Goal: Task Accomplishment & Management: Manage account settings

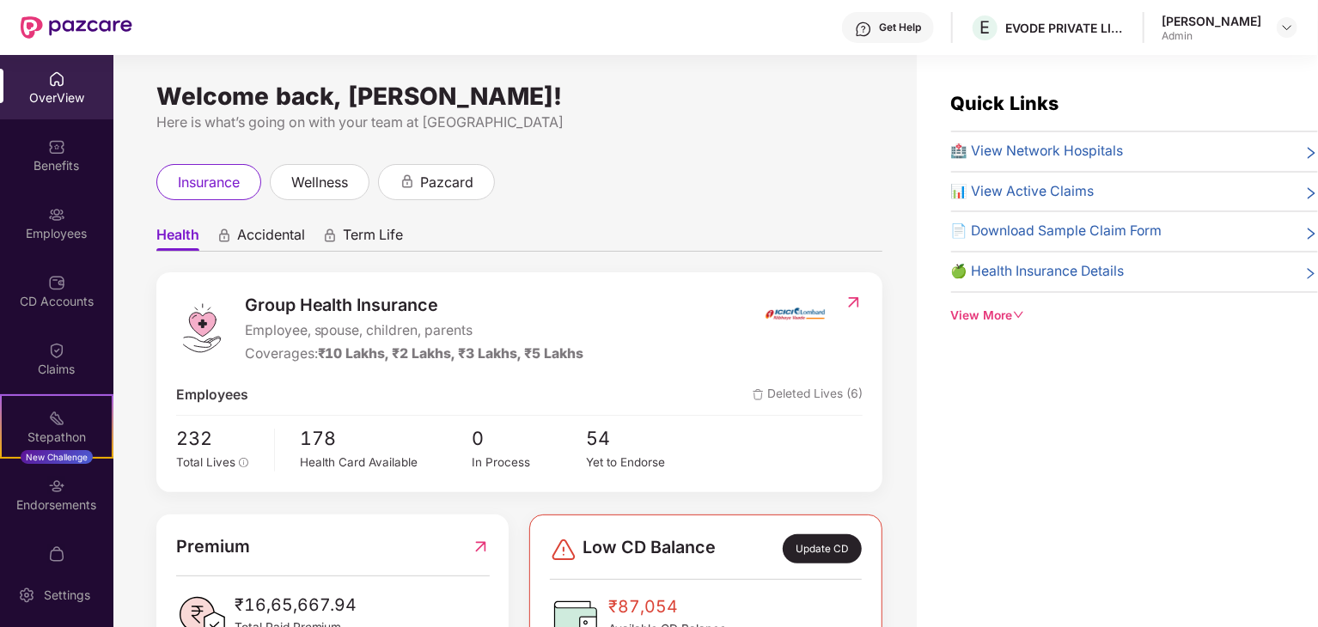
click at [1069, 400] on div "Quick Links 🏥 View Network Hospitals 📊 View Active Claims 📄 Download Sample Cla…" at bounding box center [1117, 368] width 401 height 627
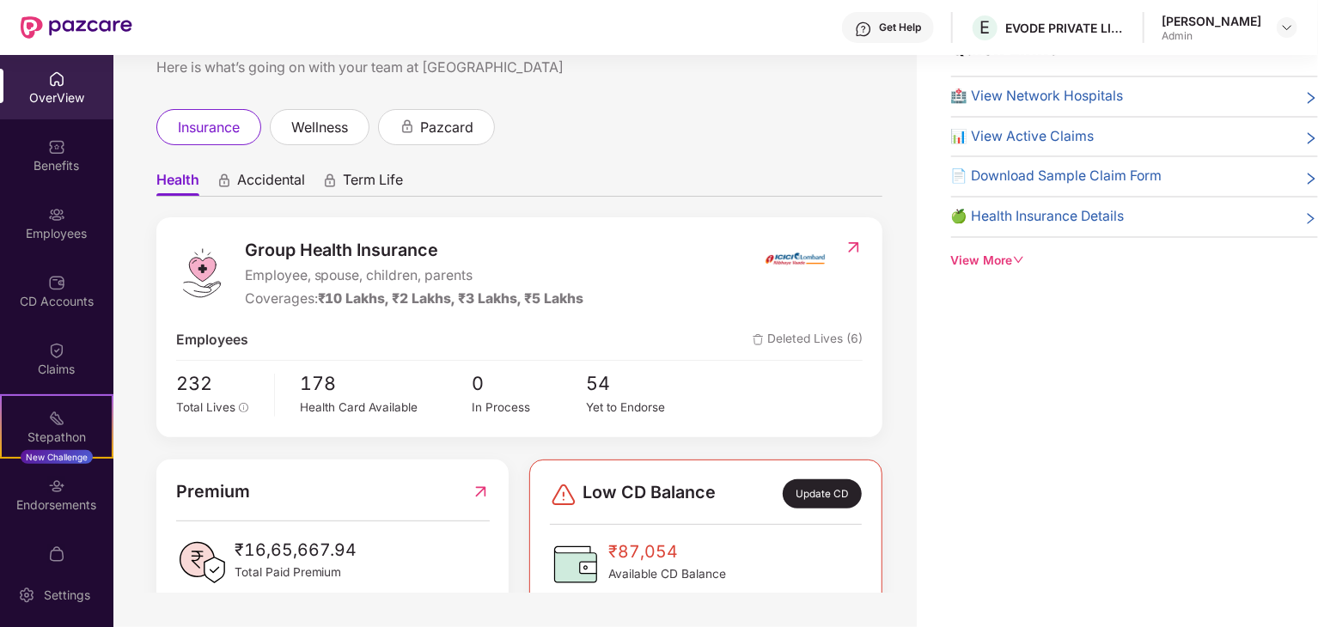
scroll to position [21, 0]
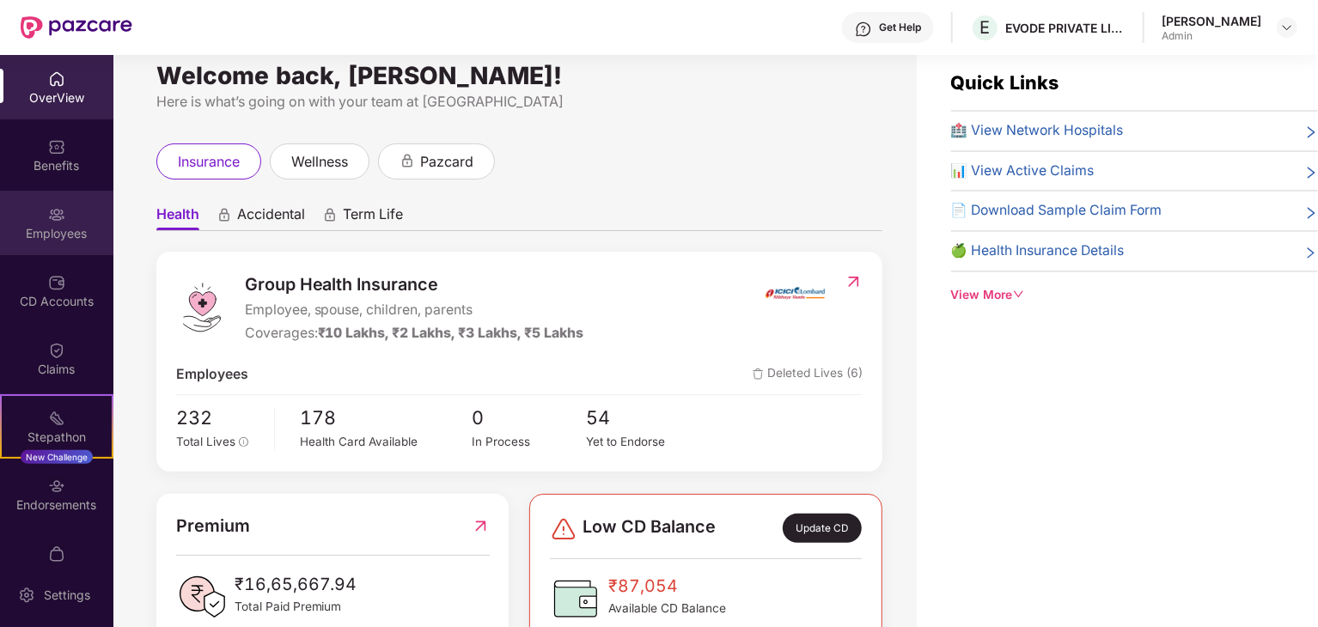
click at [33, 202] on div "Employees" at bounding box center [56, 223] width 113 height 64
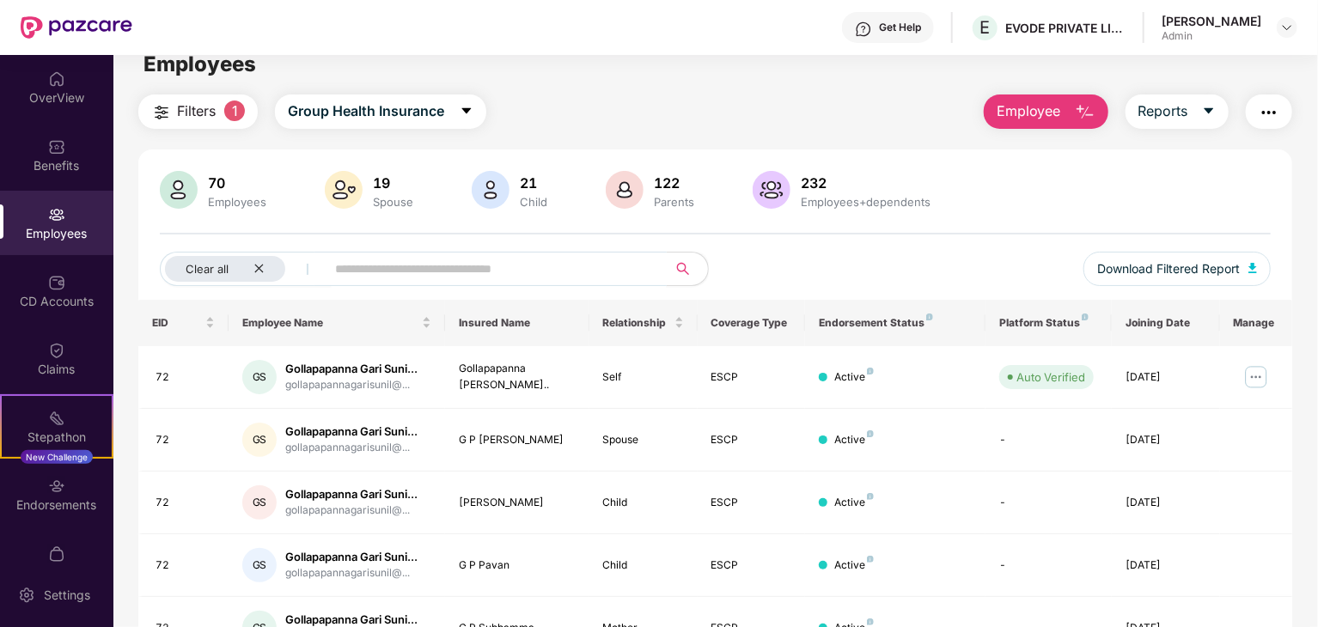
click at [461, 265] on input "text" at bounding box center [489, 269] width 308 height 26
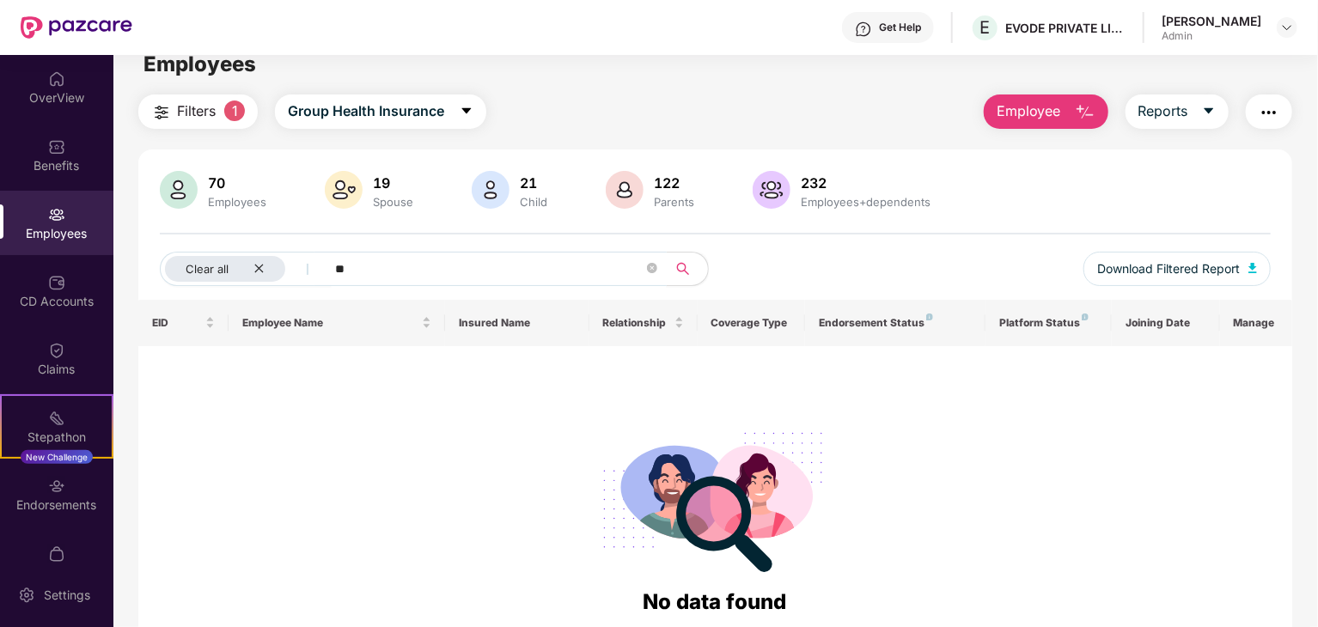
type input "*"
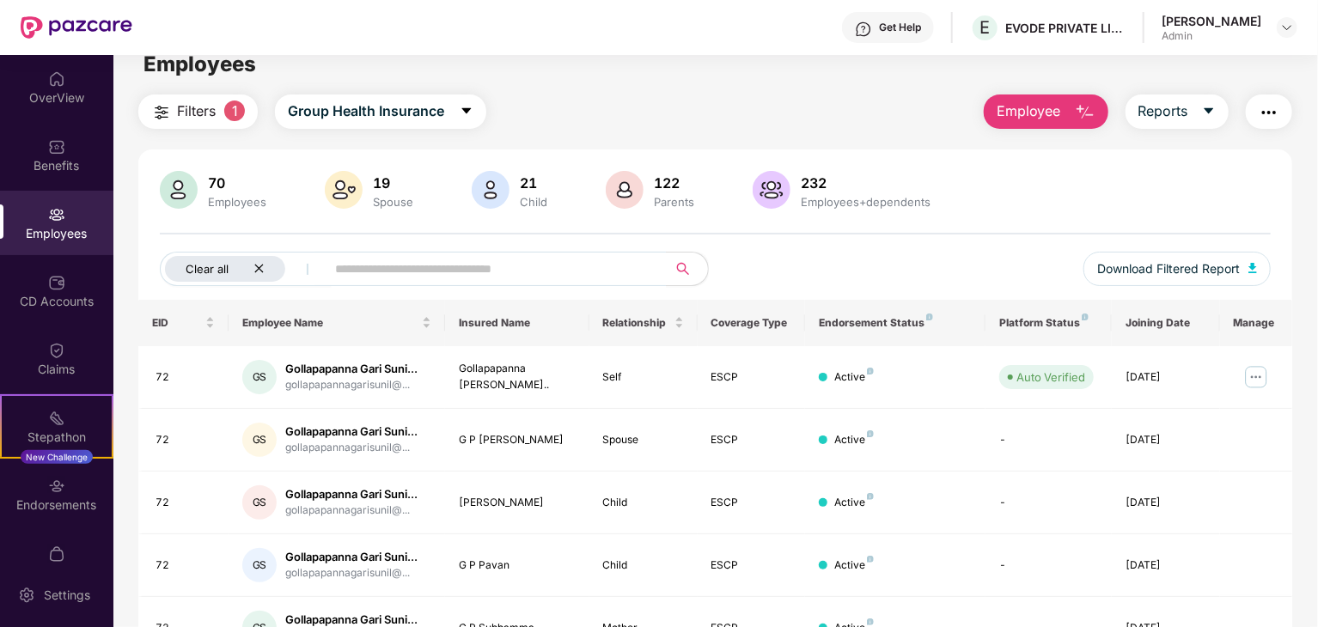
click at [250, 261] on div "Clear all" at bounding box center [225, 269] width 120 height 26
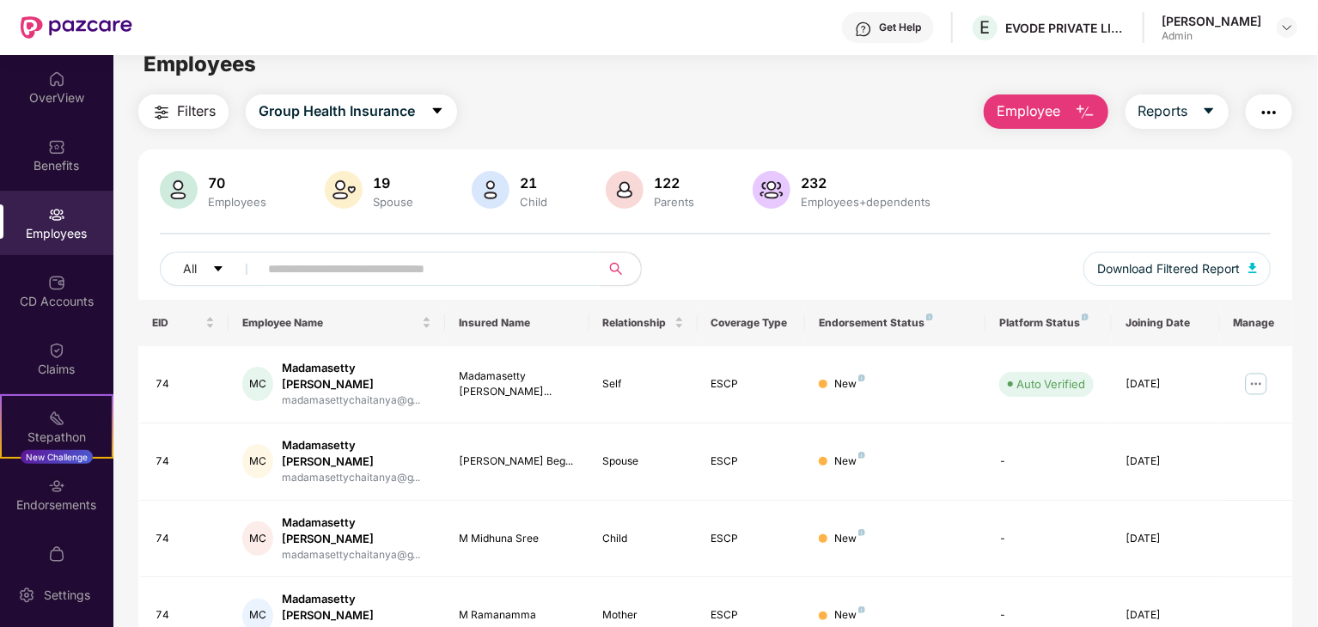
click at [295, 265] on input "text" at bounding box center [422, 269] width 308 height 26
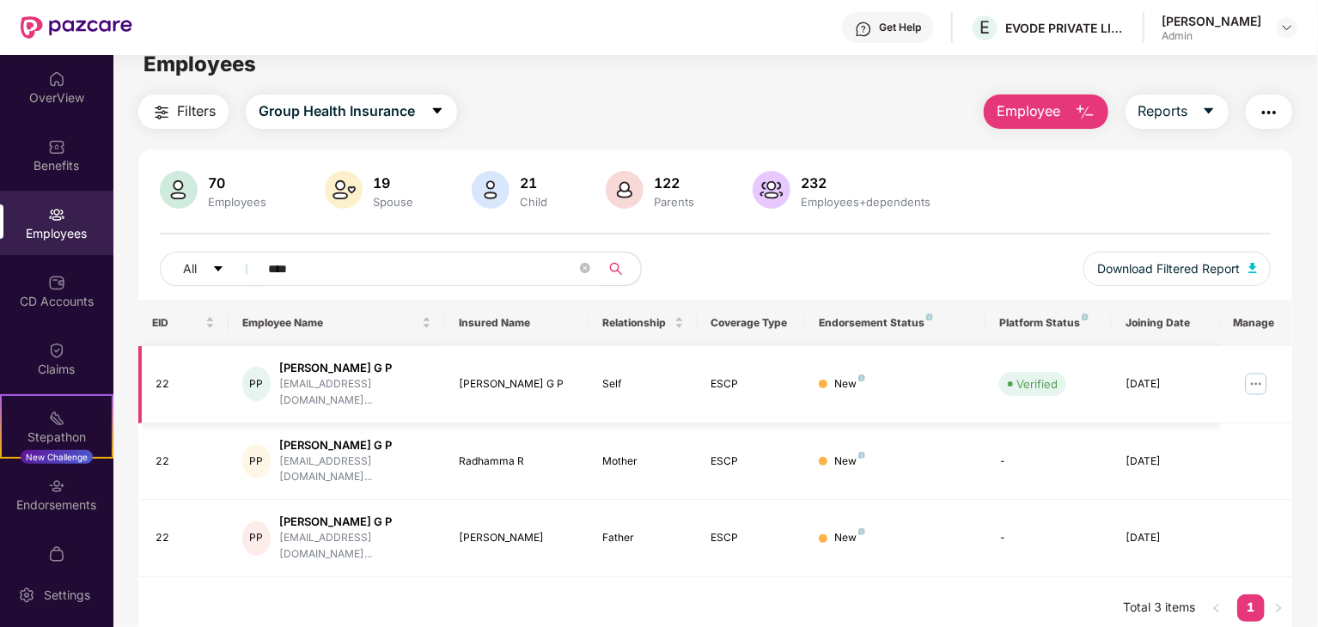
type input "****"
click at [1256, 382] on img at bounding box center [1255, 383] width 27 height 27
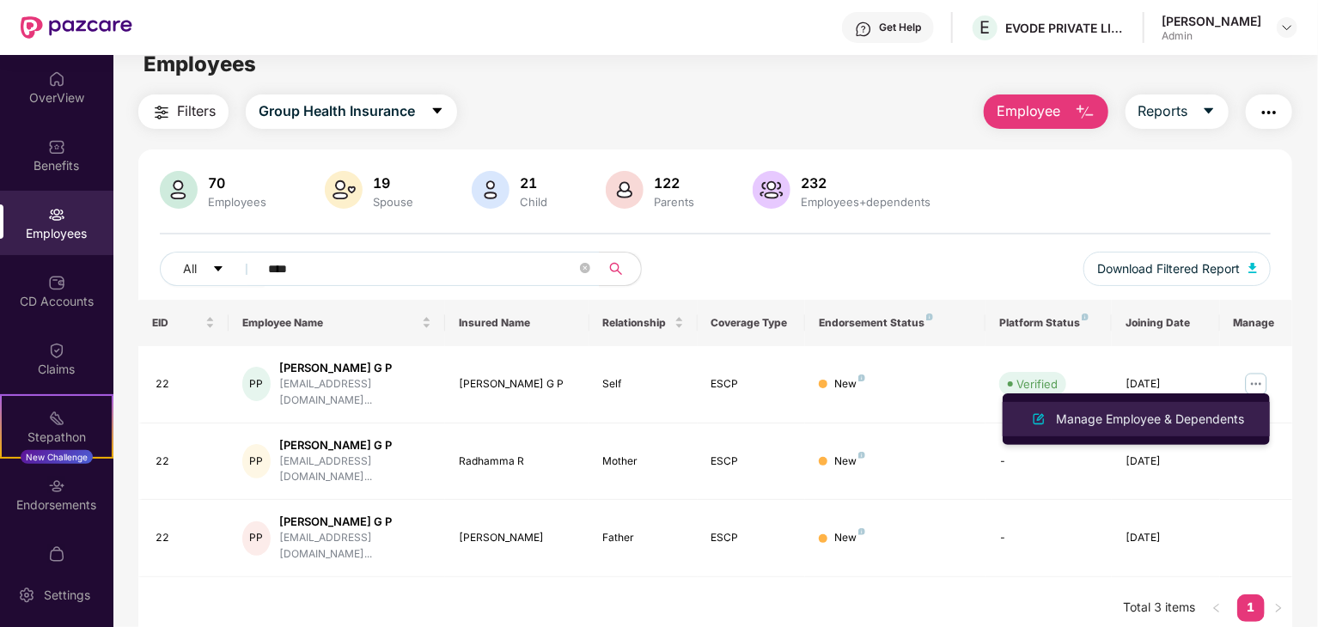
click at [1175, 418] on div "Manage Employee & Dependents" at bounding box center [1149, 419] width 195 height 19
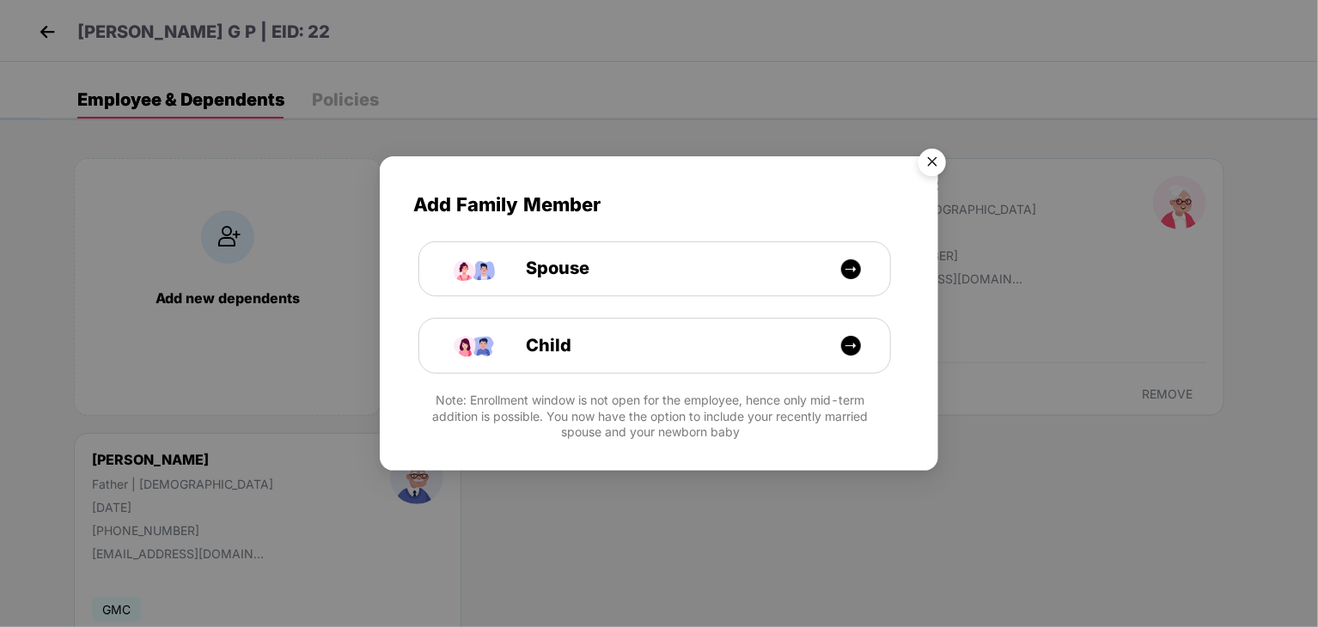
click at [939, 156] on img "Close" at bounding box center [932, 165] width 48 height 48
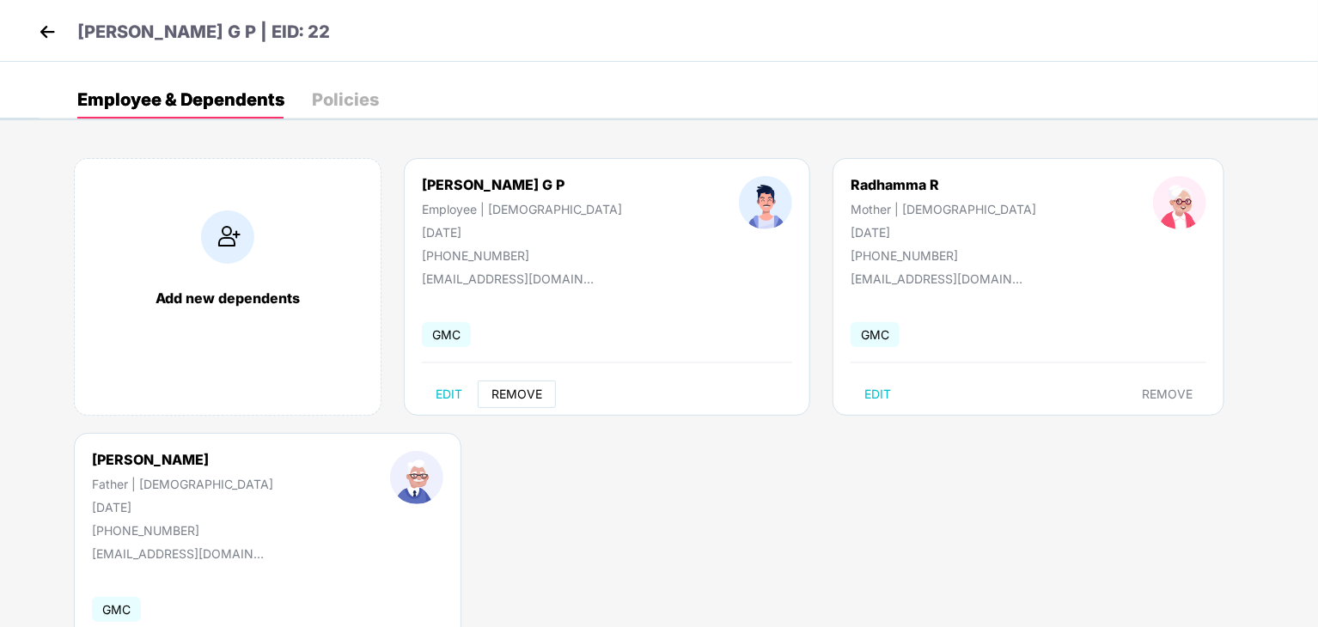
click at [526, 393] on span "REMOVE" at bounding box center [516, 394] width 51 height 14
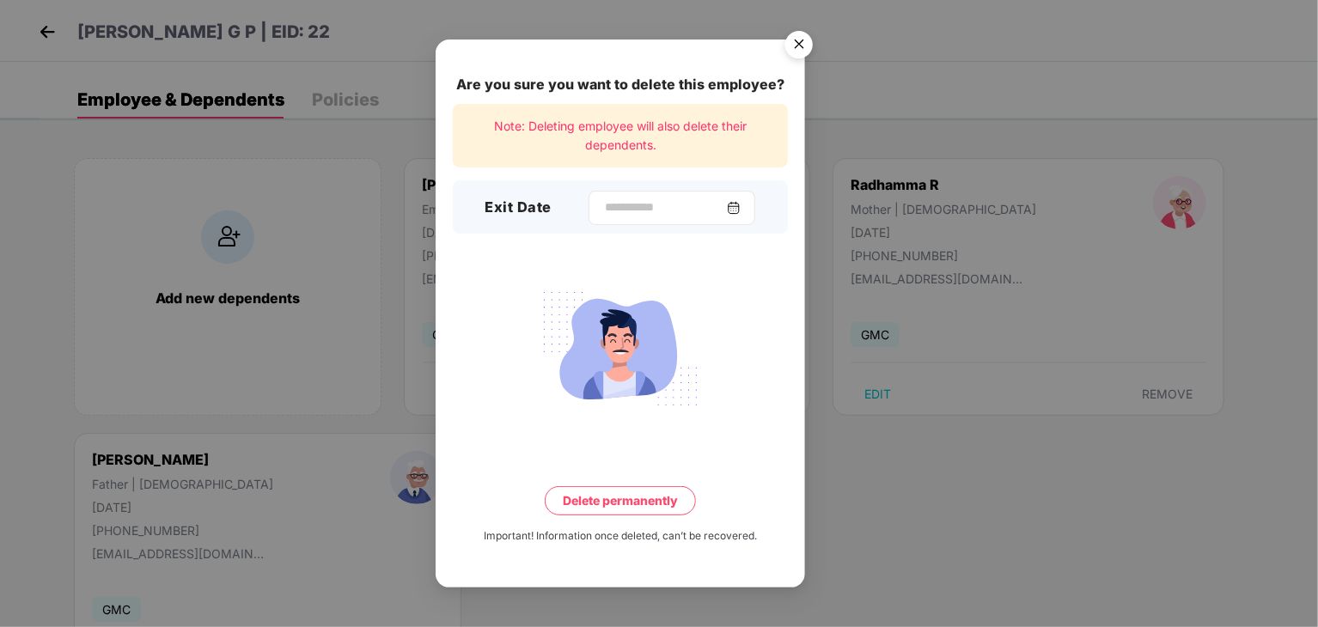
drag, startPoint x: 634, startPoint y: 191, endPoint x: 629, endPoint y: 204, distance: 13.9
click at [629, 204] on div at bounding box center [671, 208] width 167 height 34
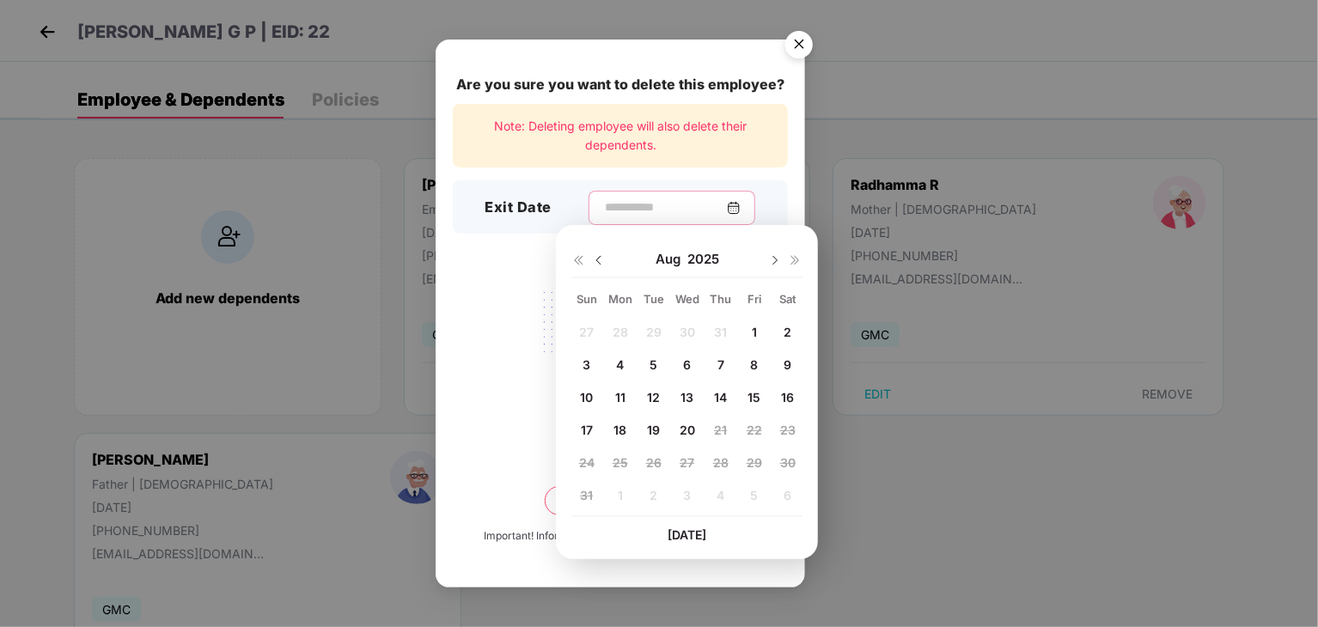
click at [629, 204] on input at bounding box center [665, 207] width 124 height 18
click at [598, 258] on img at bounding box center [599, 260] width 14 height 14
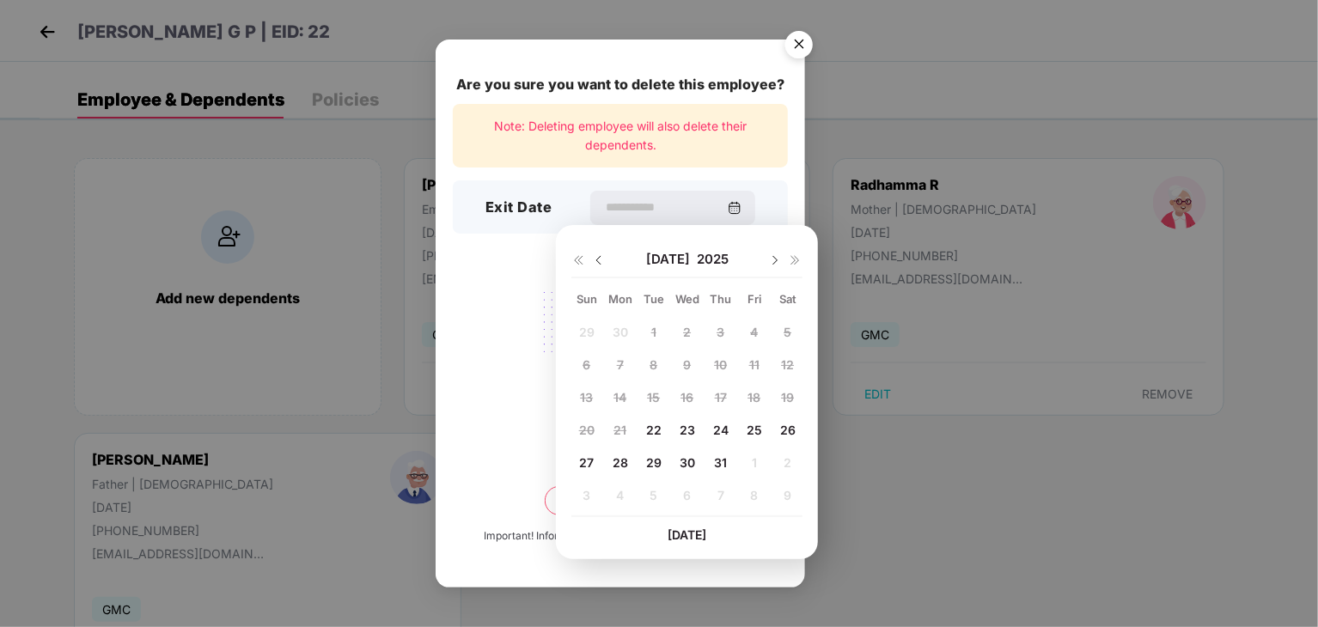
click at [718, 464] on span "31" at bounding box center [720, 462] width 13 height 15
type input "**********"
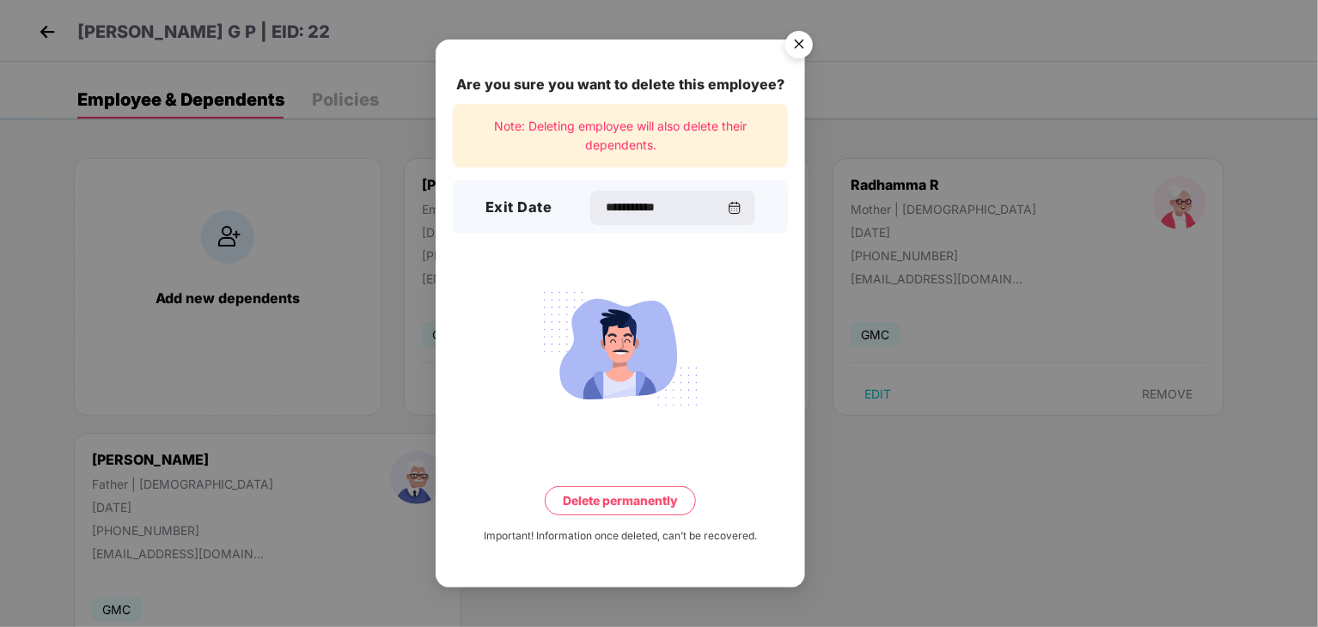
click at [633, 506] on button "Delete permanently" at bounding box center [620, 500] width 151 height 29
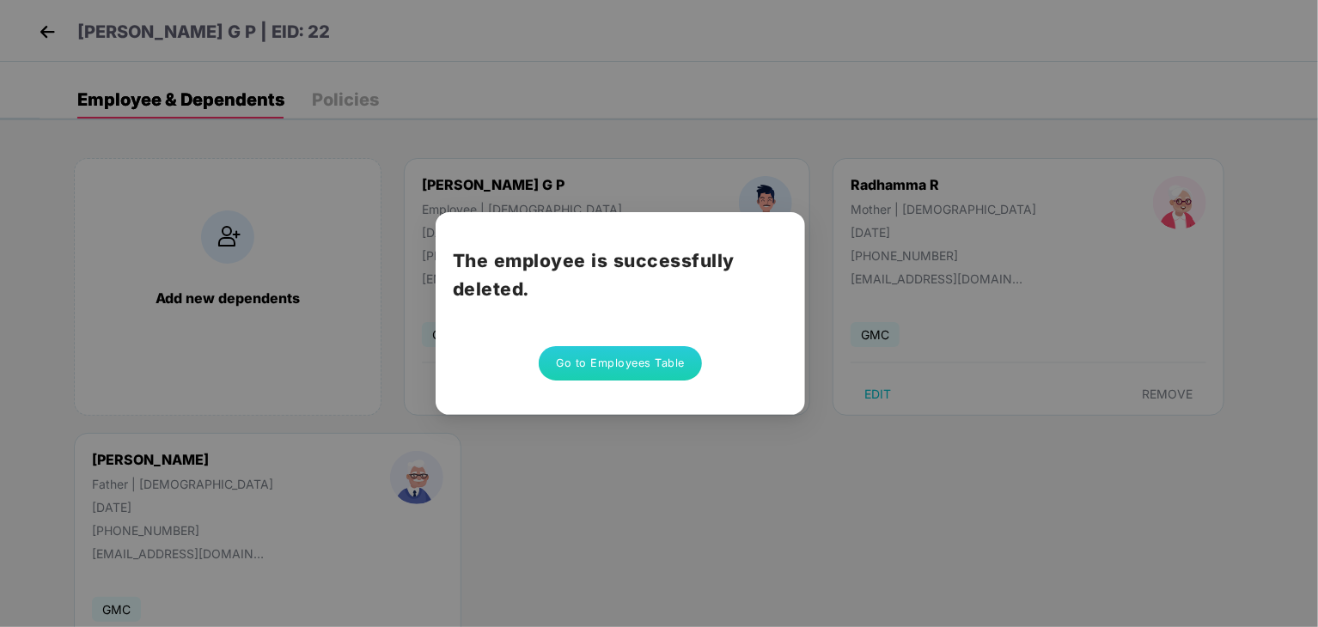
click at [593, 379] on button "Go to Employees Table" at bounding box center [620, 363] width 163 height 34
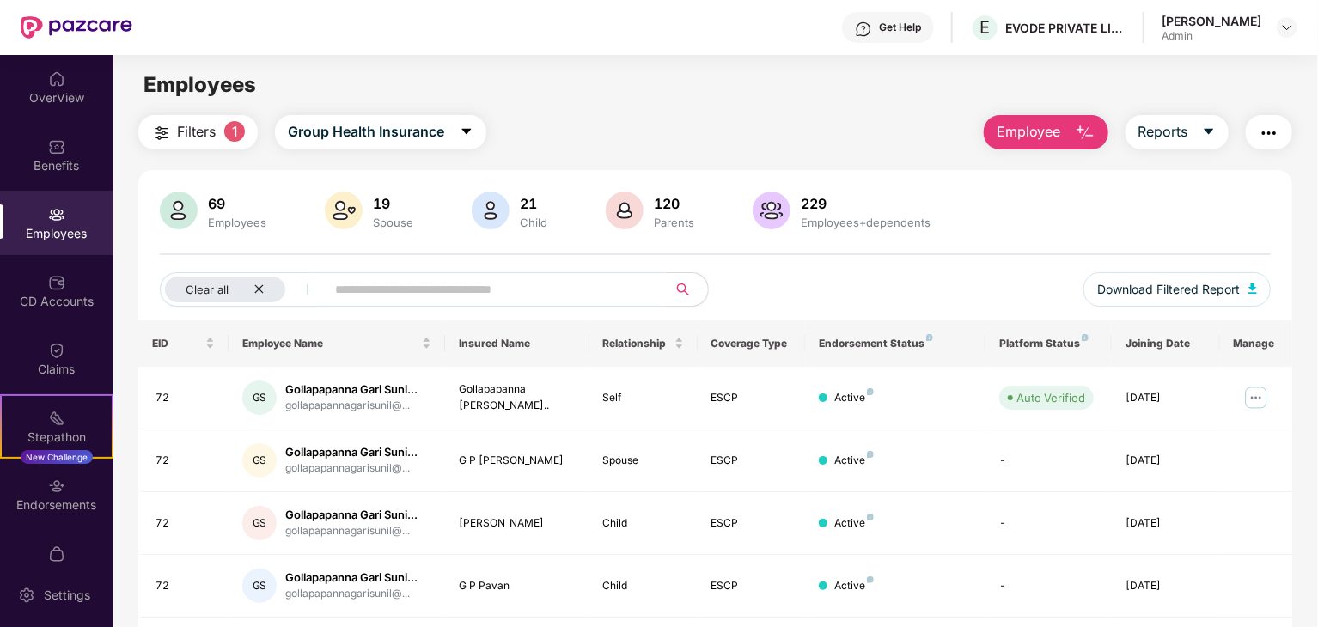
drag, startPoint x: 1316, startPoint y: 371, endPoint x: 1317, endPoint y: 306, distance: 65.3
click at [1317, 306] on div "OverView Benefits Employees CD Accounts Claims Stepathon New Challenge Endorsem…" at bounding box center [659, 341] width 1318 height 572
click at [1315, 379] on div "Filters 1 Group Health Insurance Employee Reports 69 Employees 19 Spouse 21 Chi…" at bounding box center [714, 592] width 1203 height 955
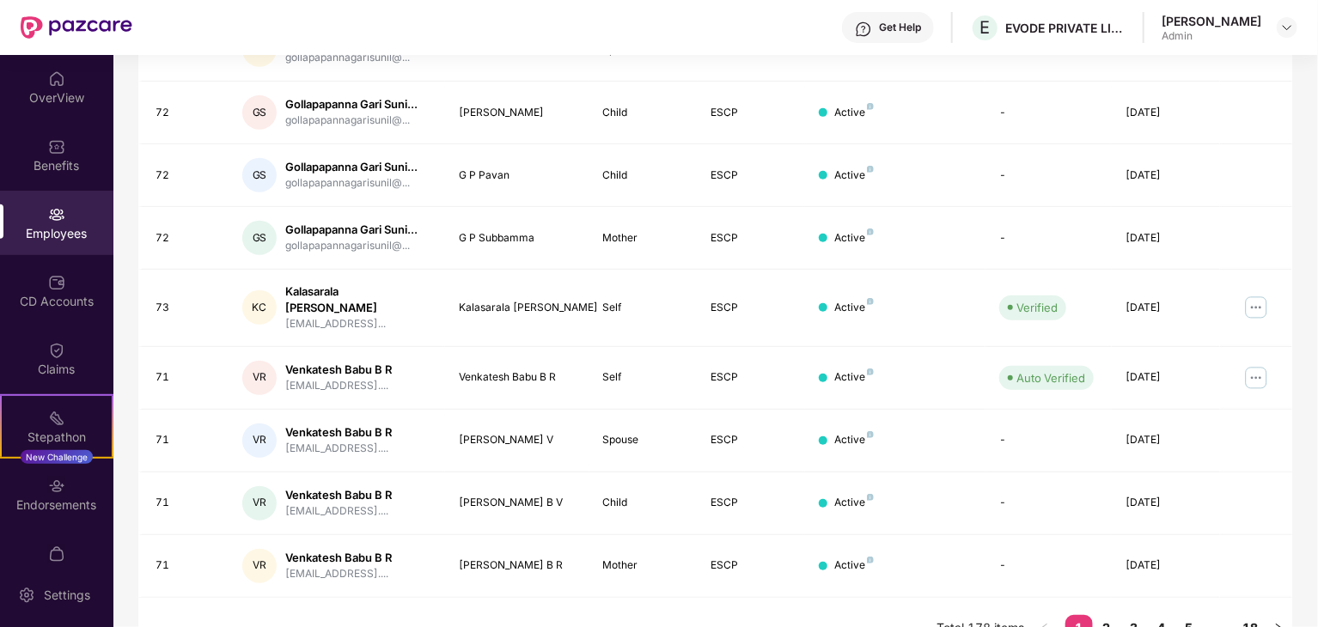
scroll to position [426, 0]
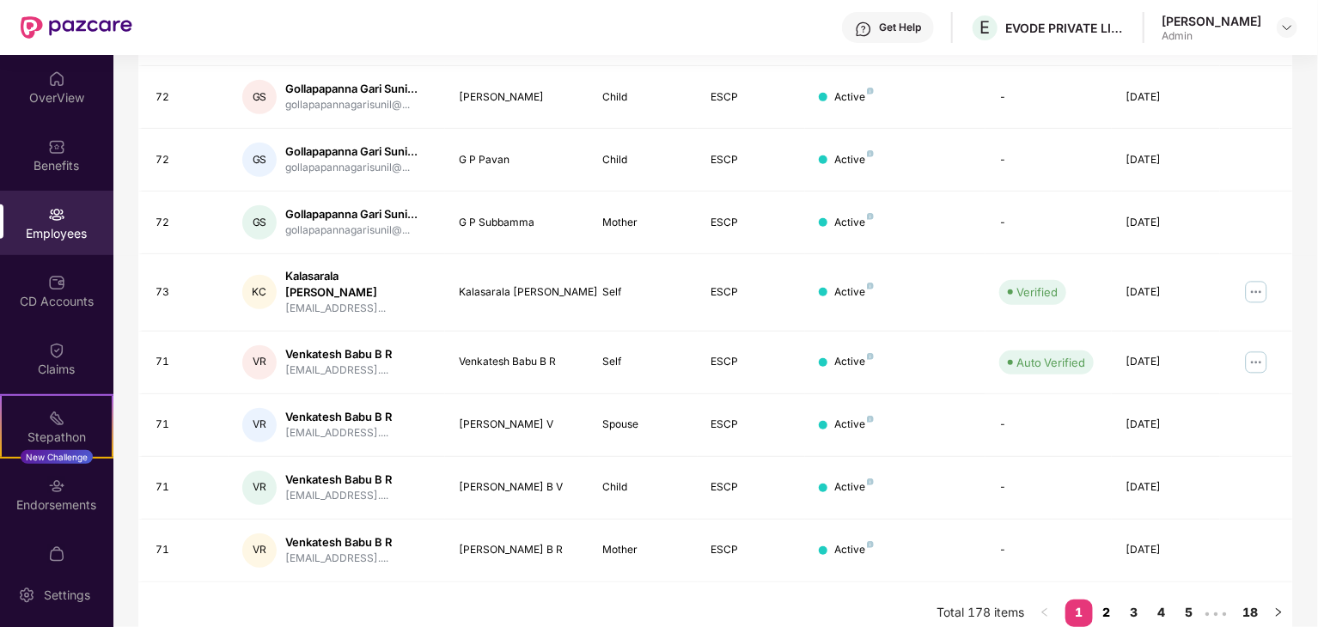
click at [1106, 600] on link "2" at bounding box center [1106, 613] width 27 height 26
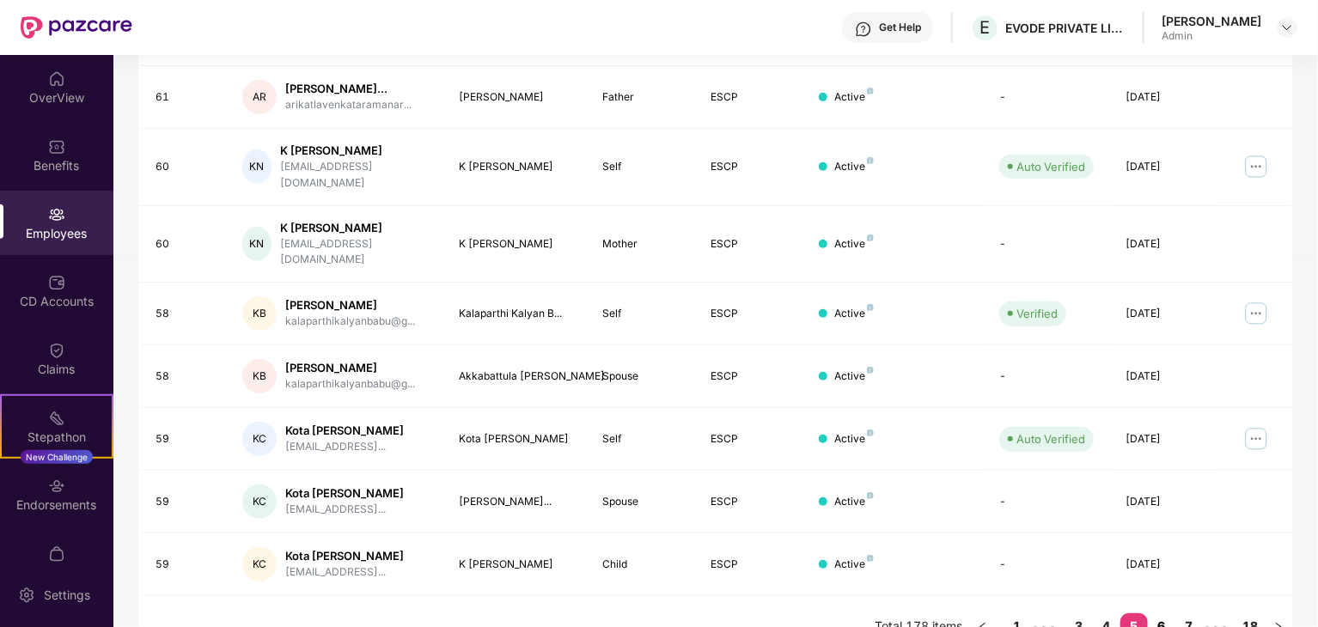
click at [1164, 613] on link "6" at bounding box center [1161, 626] width 27 height 26
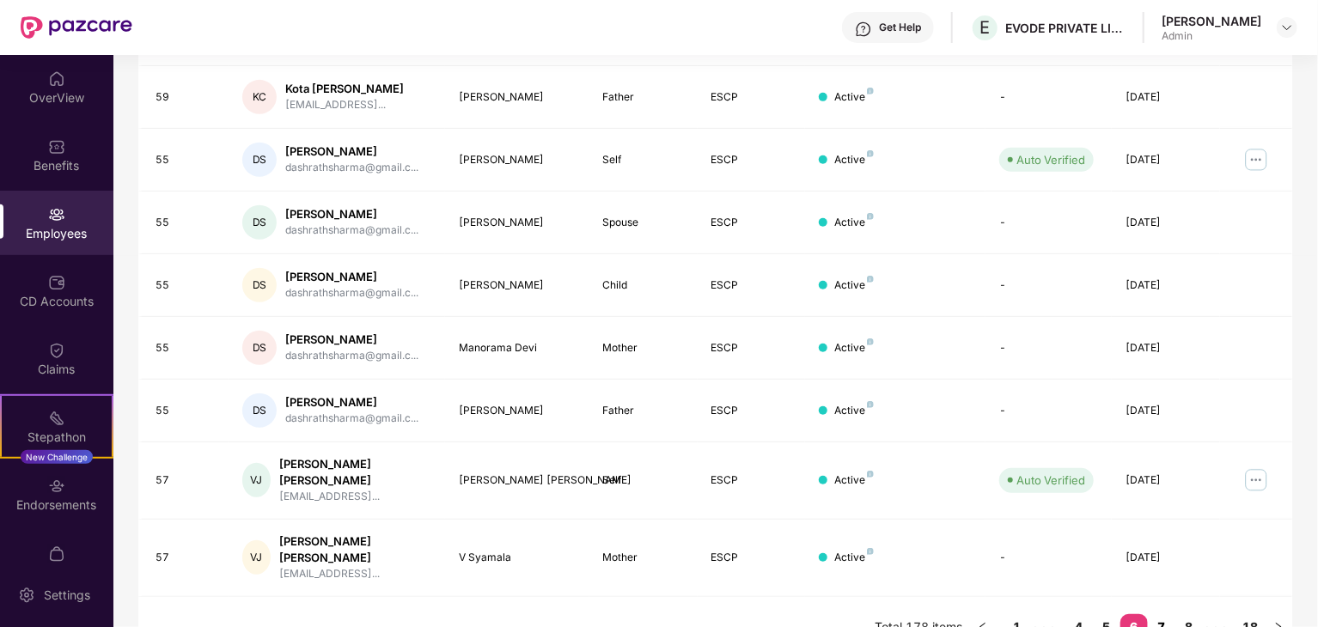
click at [1164, 614] on link "7" at bounding box center [1161, 627] width 27 height 26
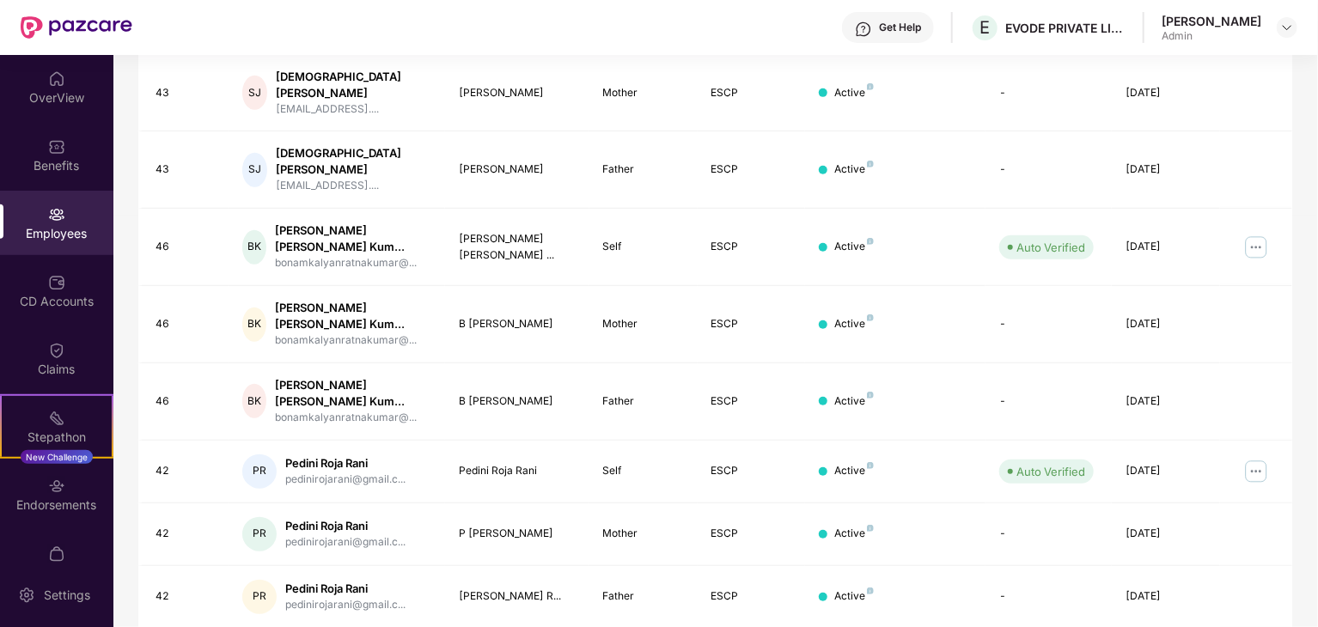
scroll to position [470, 0]
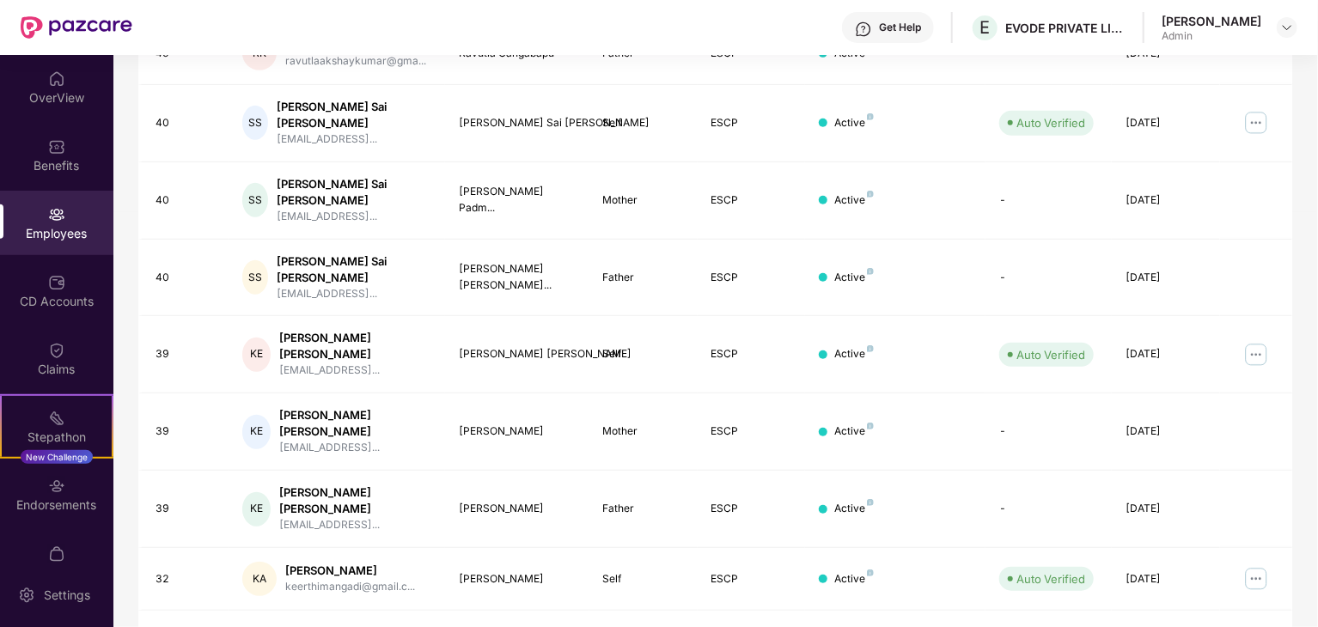
scroll to position [426, 0]
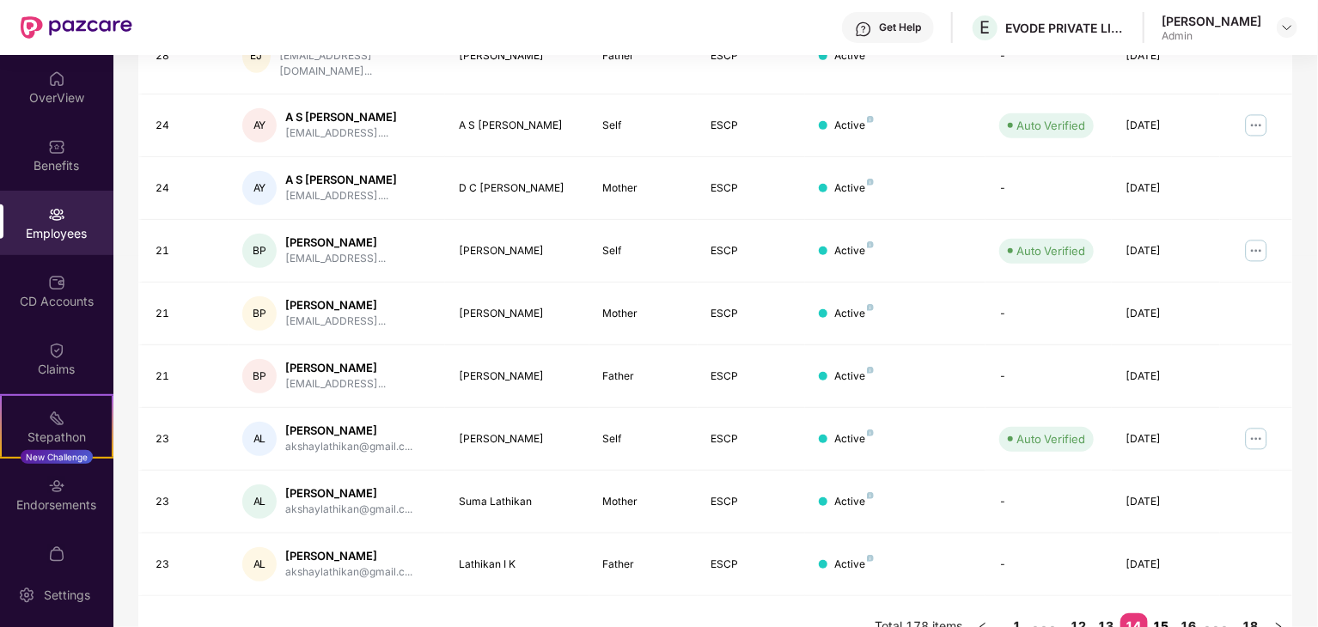
click at [1165, 613] on link "15" at bounding box center [1161, 626] width 27 height 26
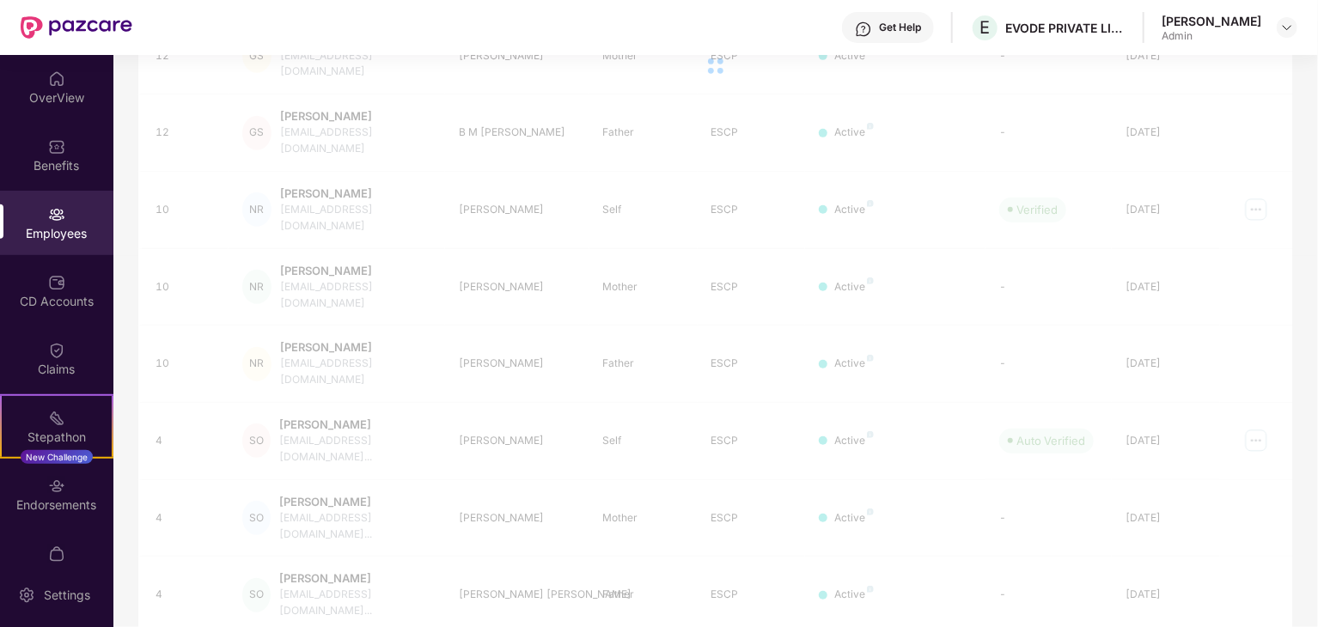
scroll to position [301, 0]
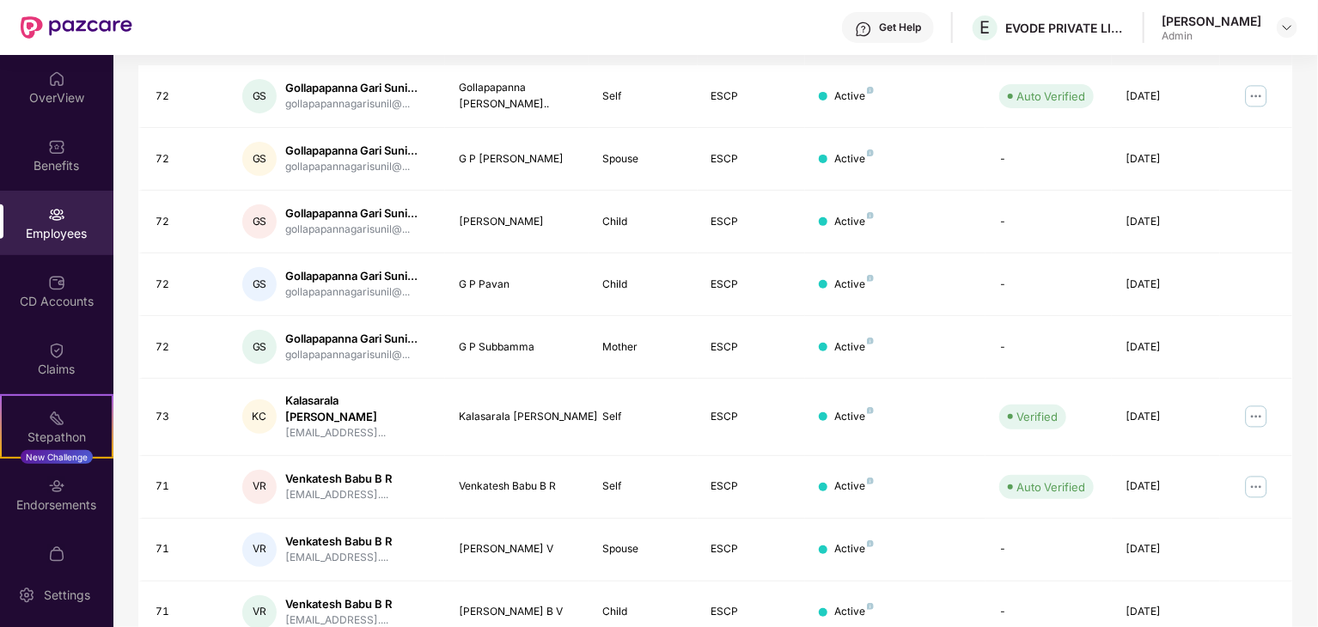
drag, startPoint x: 1316, startPoint y: 234, endPoint x: 1318, endPoint y: 270, distance: 35.3
click at [1317, 270] on html "Get Help E EVODE PRIVATE LIMITED [PERSON_NAME] Admin OverView Benefits Employee…" at bounding box center [659, 313] width 1318 height 627
click at [42, 84] on div "OverView" at bounding box center [56, 87] width 113 height 64
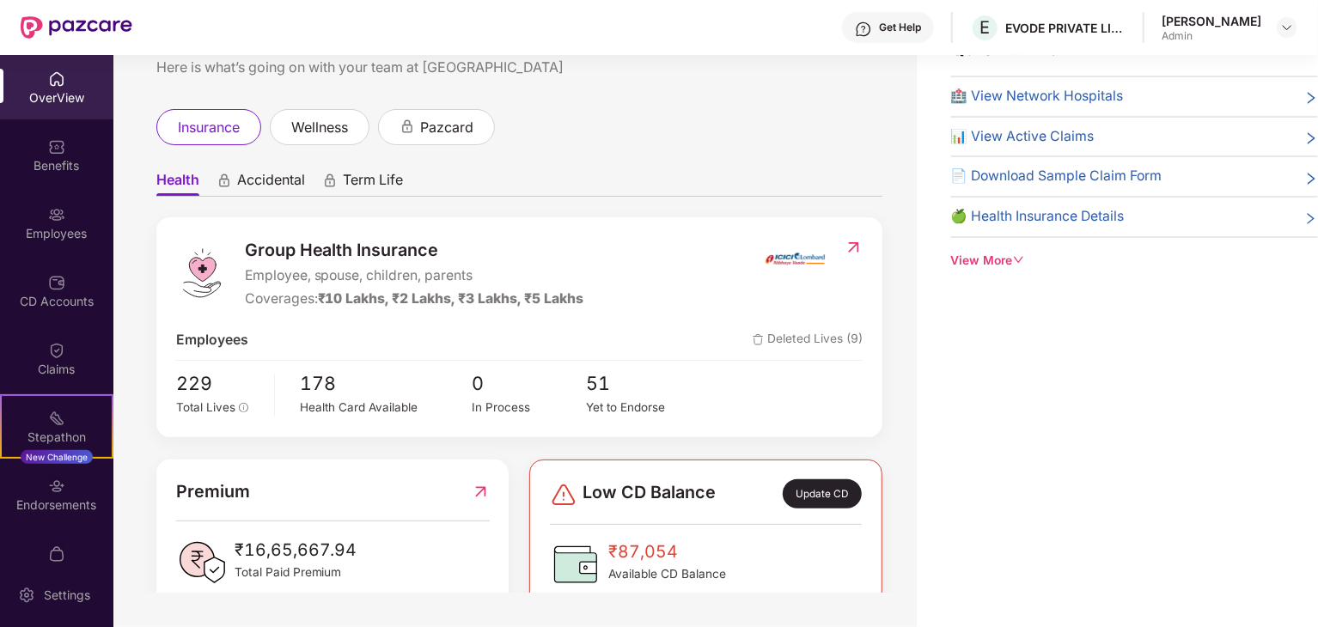
scroll to position [34, 0]
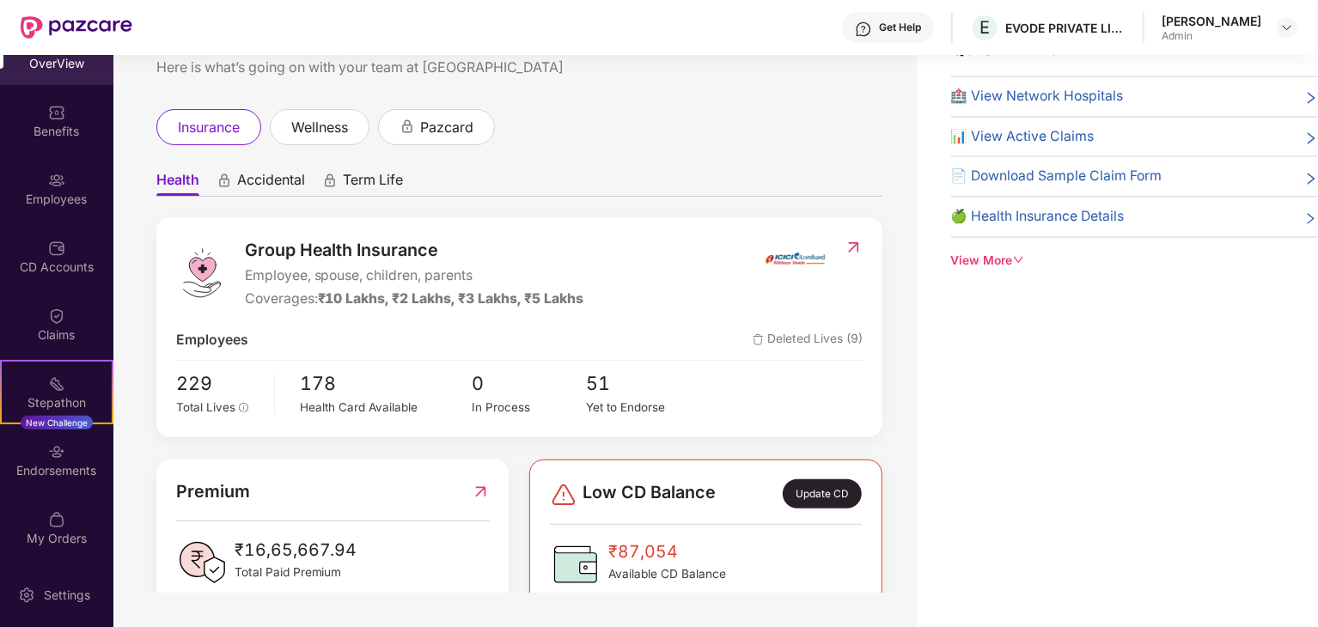
click at [968, 417] on div "Quick Links 🏥 View Network Hospitals 📊 View Active Claims 📄 Download Sample Cla…" at bounding box center [1117, 313] width 401 height 627
click at [865, 379] on div "Group Health Insurance Employee, spouse, children, parents Coverages: ₹10 Lakhs…" at bounding box center [519, 326] width 726 height 219
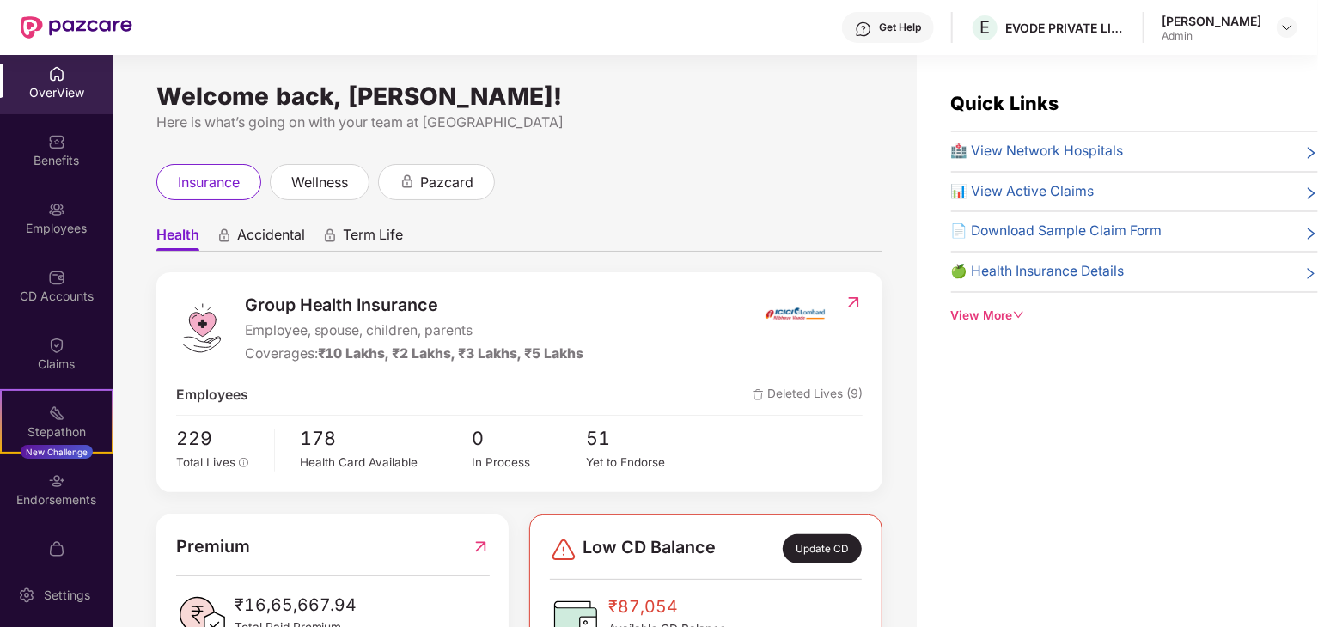
scroll to position [4, 0]
click at [24, 147] on div "Benefits" at bounding box center [56, 151] width 113 height 64
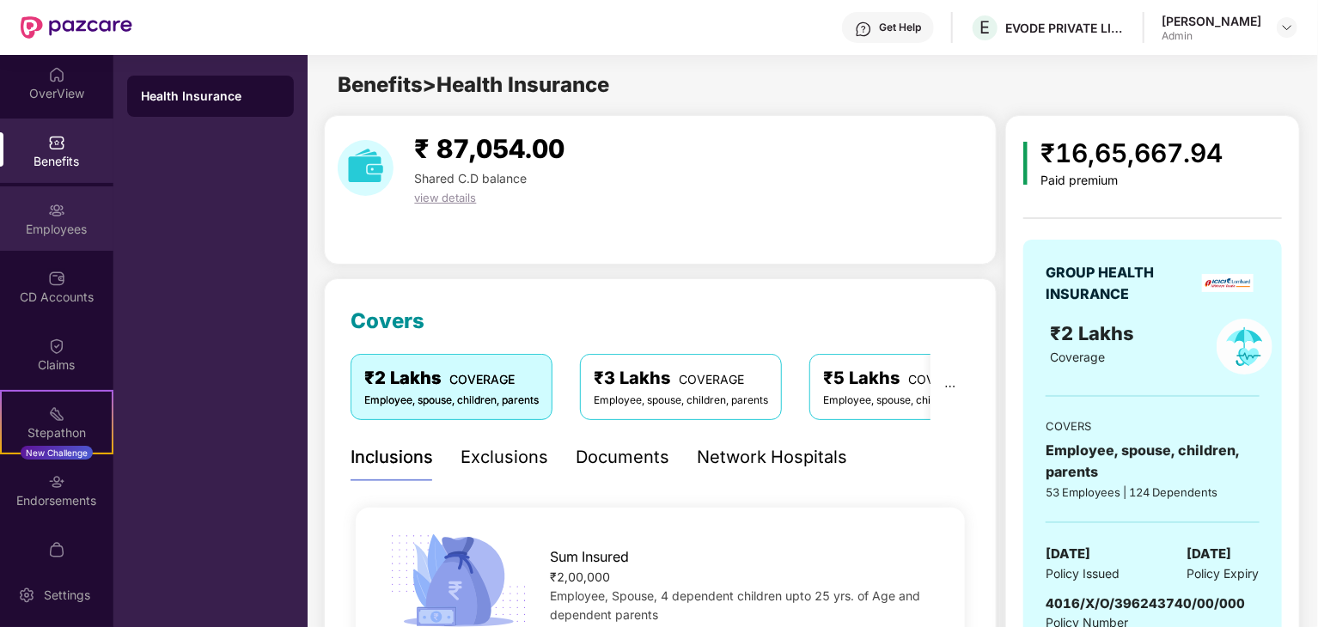
click at [65, 225] on div "Employees" at bounding box center [56, 229] width 113 height 17
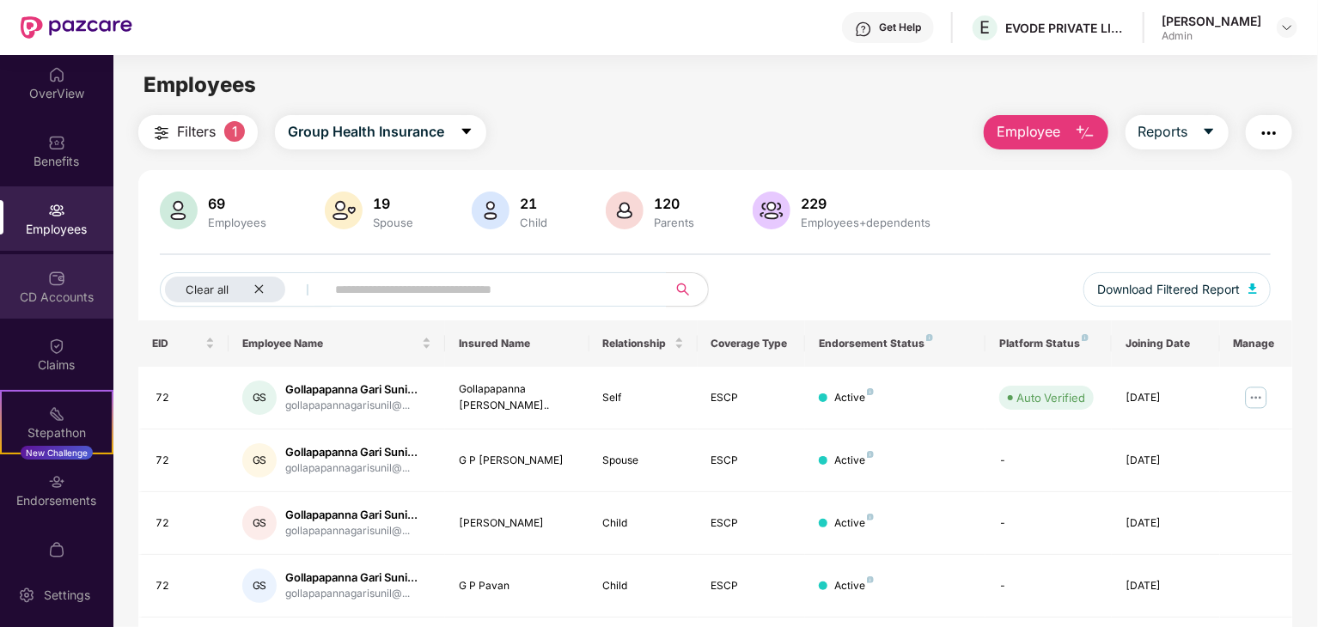
click at [89, 307] on div "CD Accounts" at bounding box center [56, 286] width 113 height 64
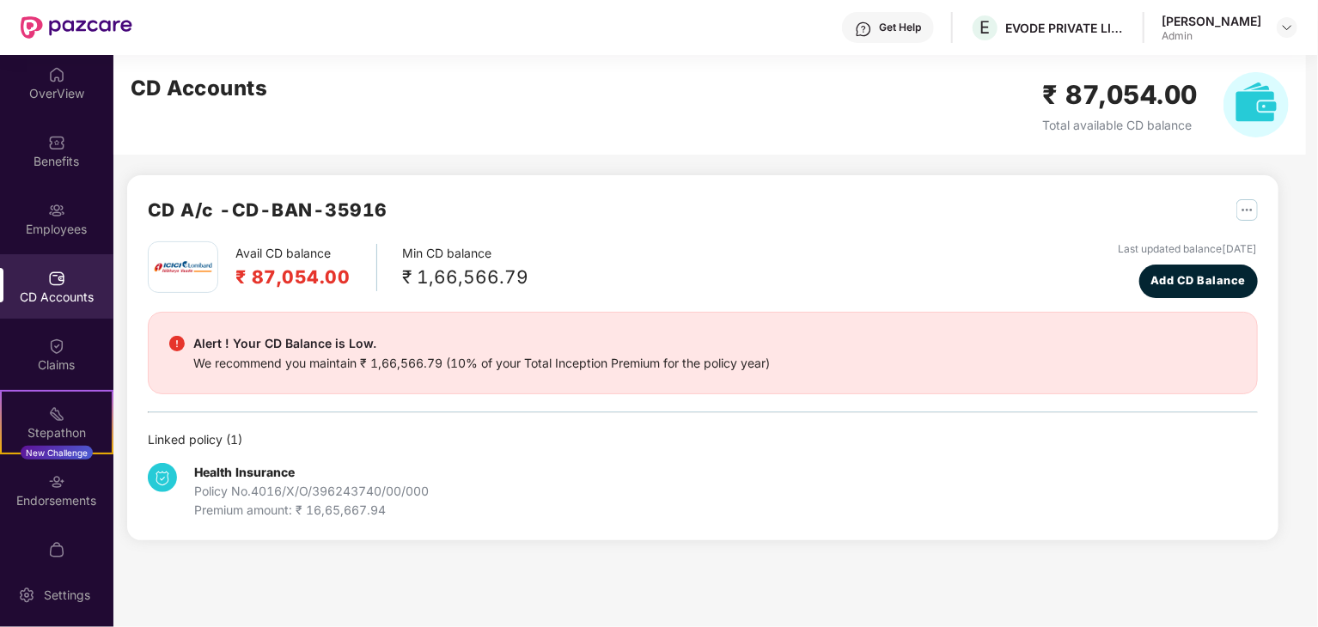
click at [317, 448] on div "Linked policy ( 1 )" at bounding box center [703, 439] width 1110 height 19
click at [62, 327] on div "Claims" at bounding box center [56, 354] width 113 height 64
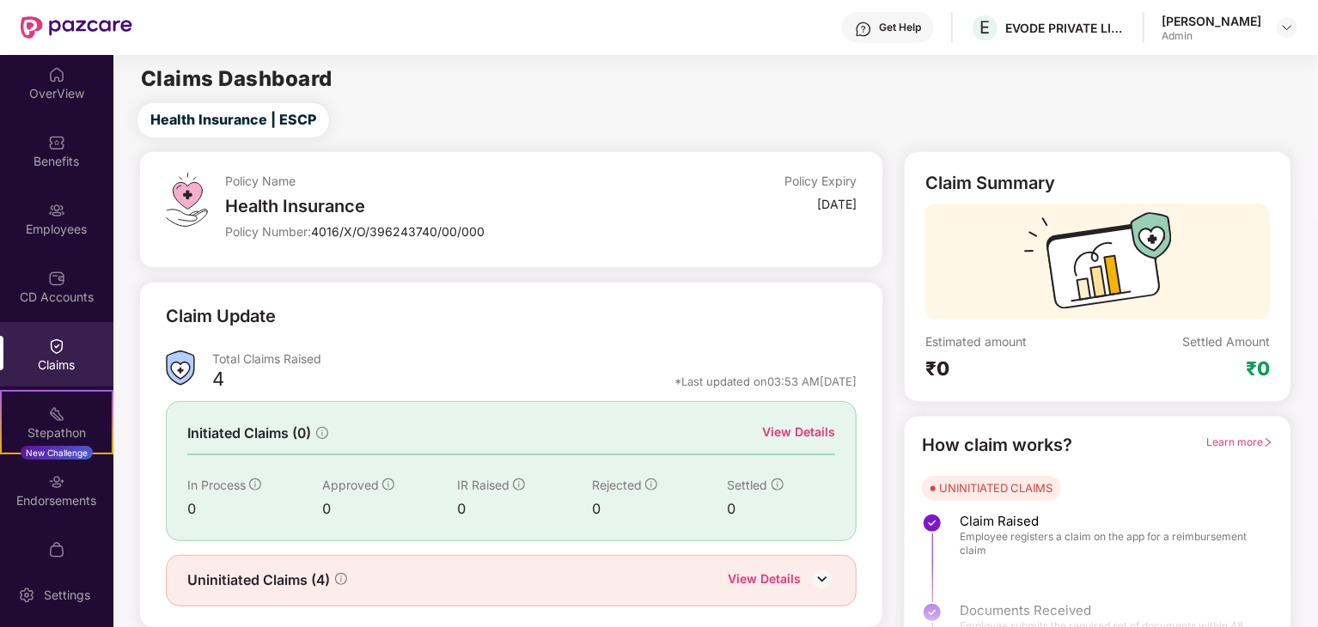
click at [287, 321] on div "Claim Update" at bounding box center [511, 326] width 691 height 47
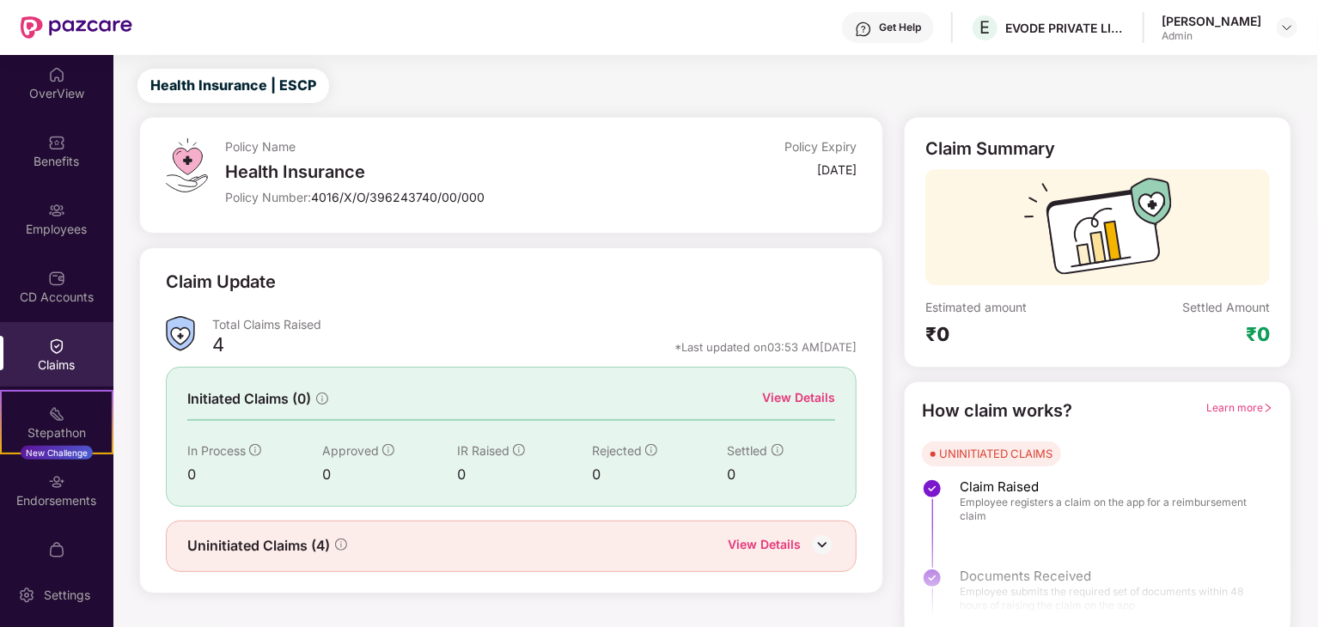
scroll to position [45, 0]
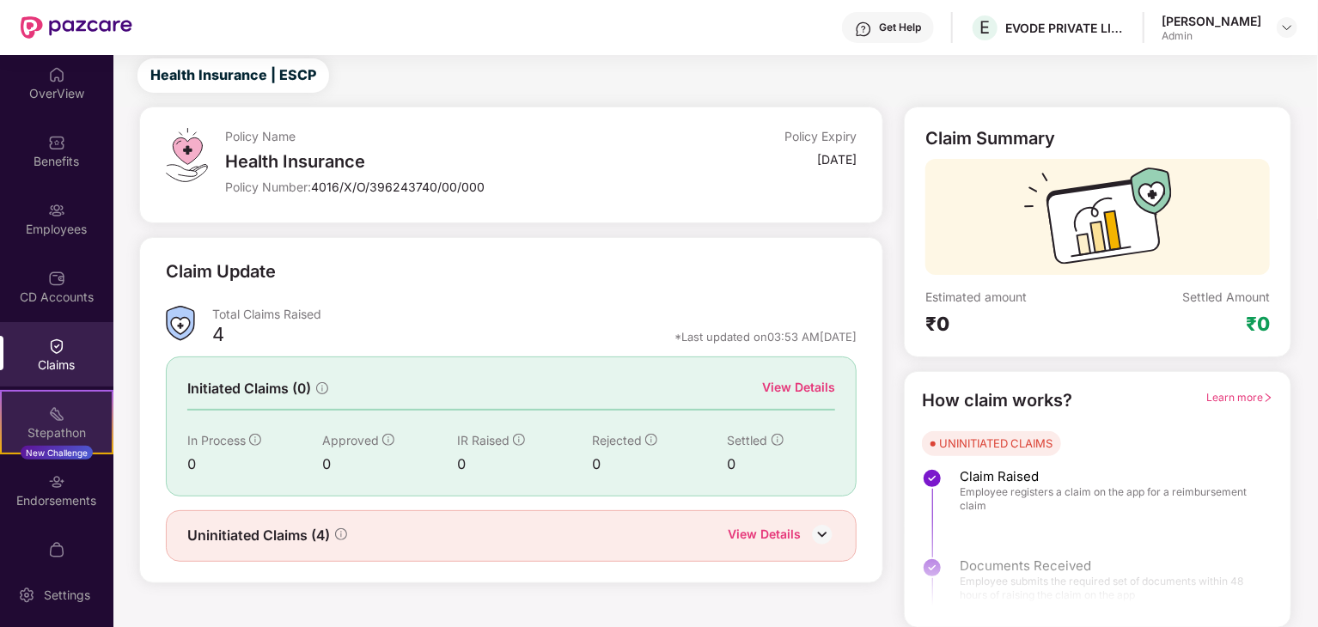
click at [79, 441] on div "Stepathon New Challenge" at bounding box center [56, 422] width 113 height 64
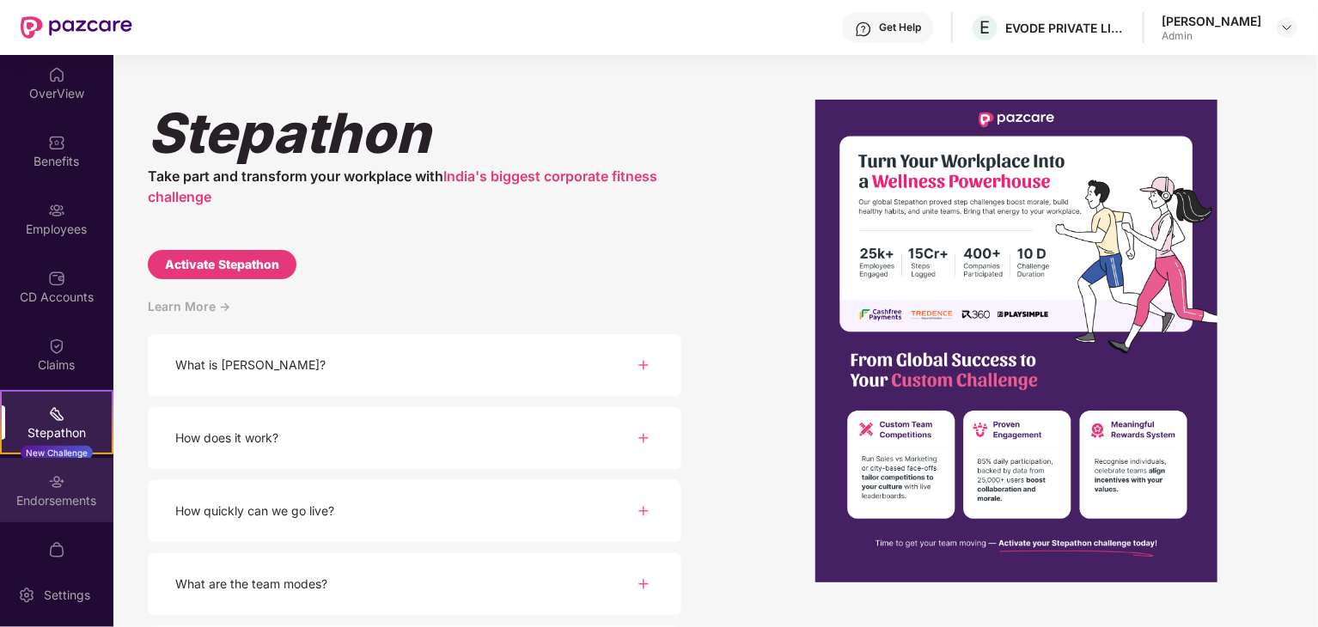
click at [46, 509] on div "Endorsements" at bounding box center [56, 490] width 113 height 64
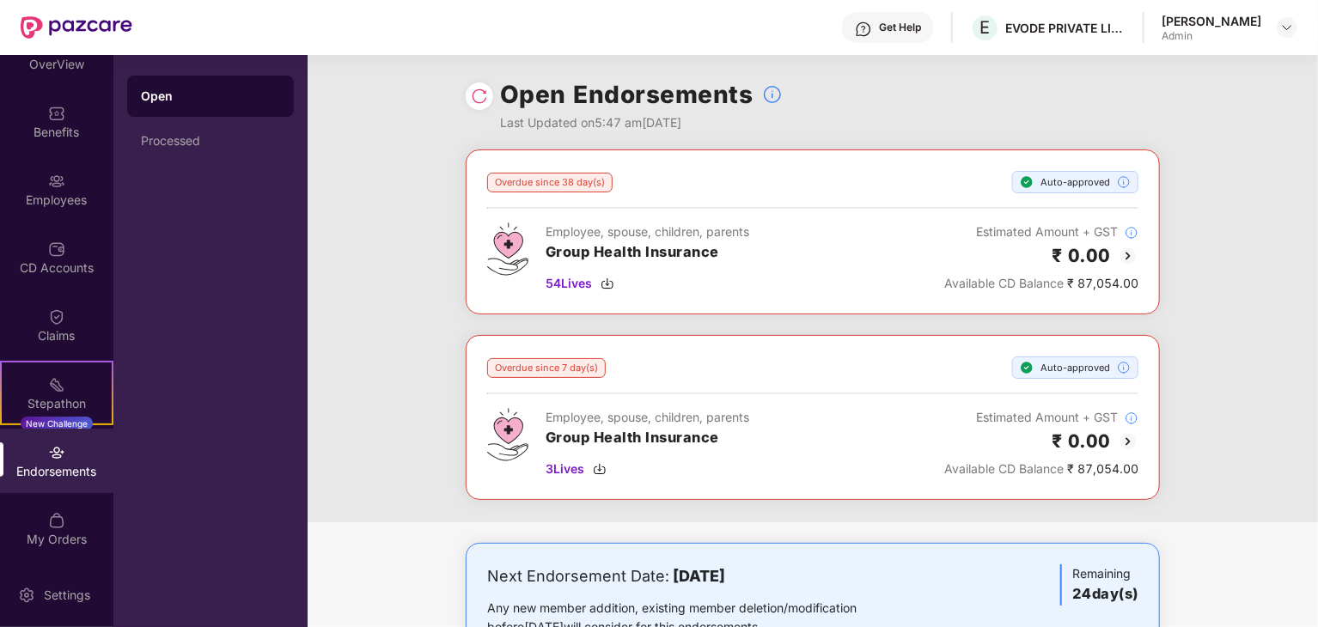
scroll to position [35, 0]
click at [350, 468] on div "Overdue since 38 day(s) Auto-approved Employee, spouse, children, parents Group…" at bounding box center [813, 335] width 1010 height 373
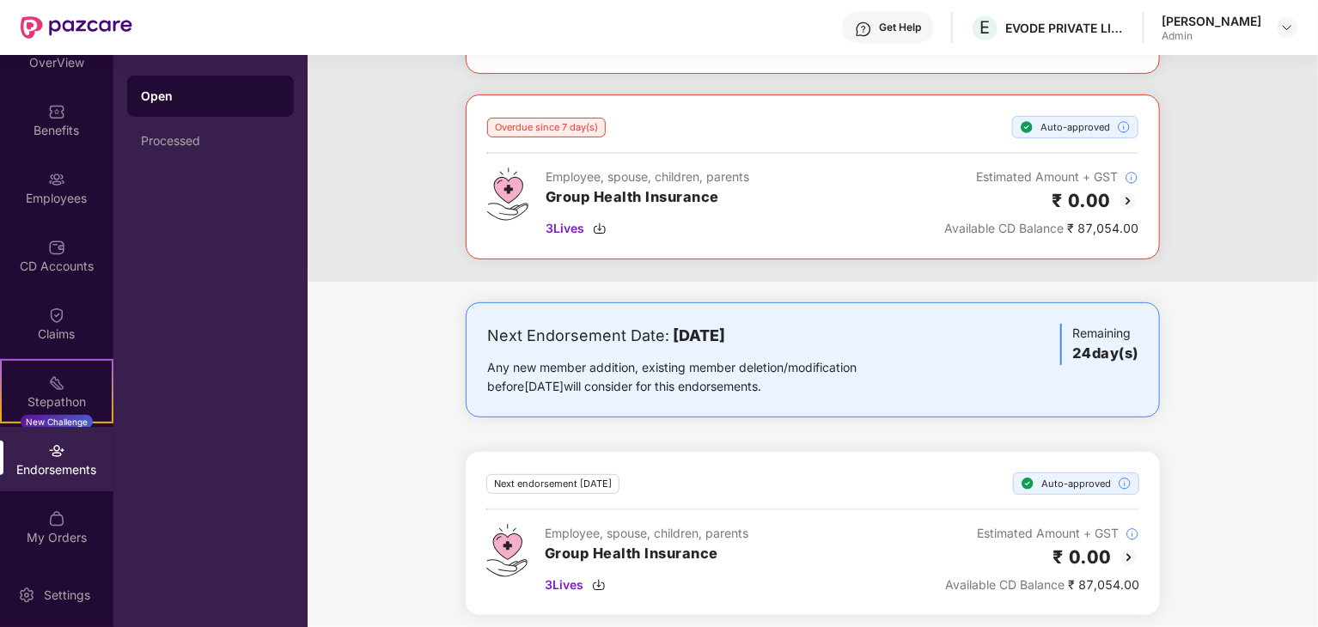
scroll to position [247, 0]
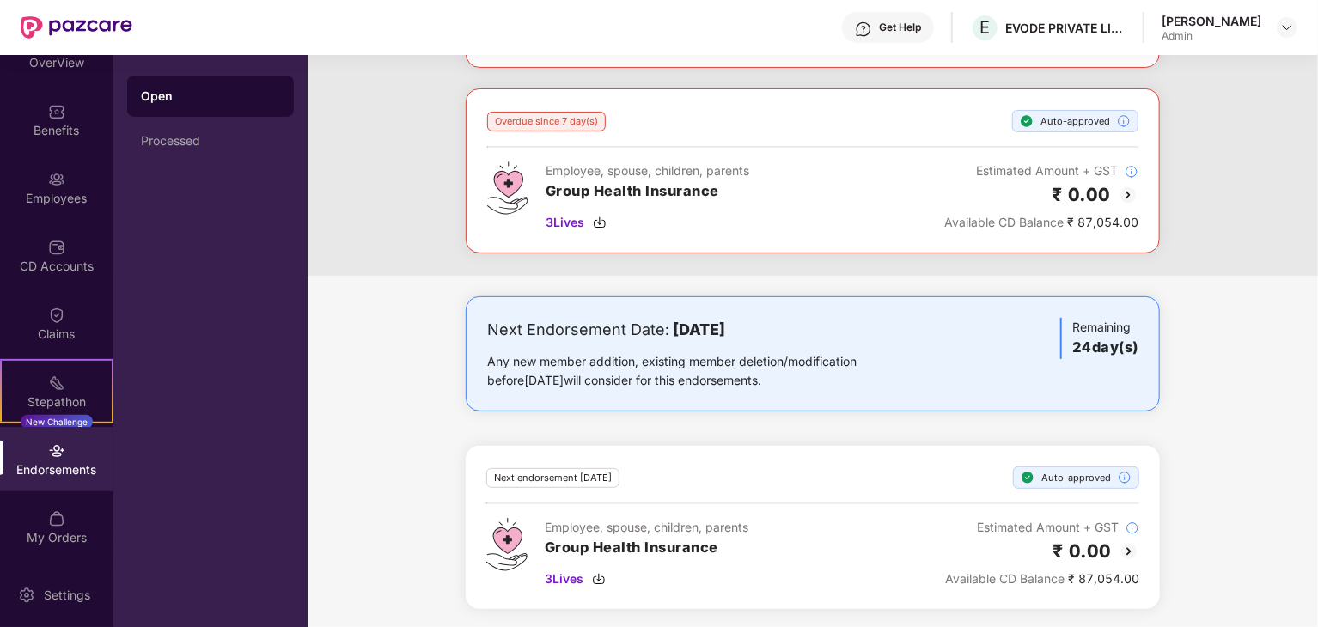
click at [596, 503] on div "Next endorsement [DATE] Auto-approved Employee, spouse, children, parents Group…" at bounding box center [812, 527] width 653 height 122
click at [622, 281] on div "Overdue since 38 day(s) Auto-approved Employee, spouse, children, parents Group…" at bounding box center [813, 266] width 1010 height 727
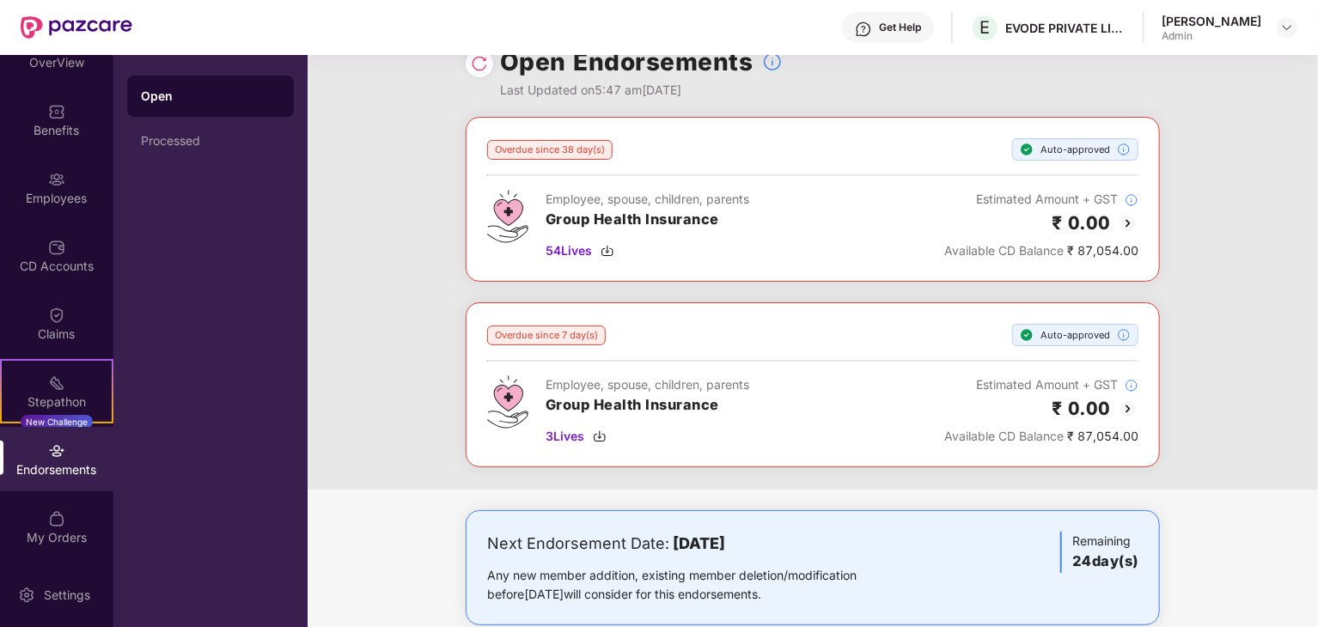
scroll to position [34, 0]
click at [539, 207] on div "Employee, spouse, children, parents Group Health Insurance 54 Lives" at bounding box center [618, 223] width 262 height 70
click at [723, 224] on h3 "Group Health Insurance" at bounding box center [647, 218] width 204 height 22
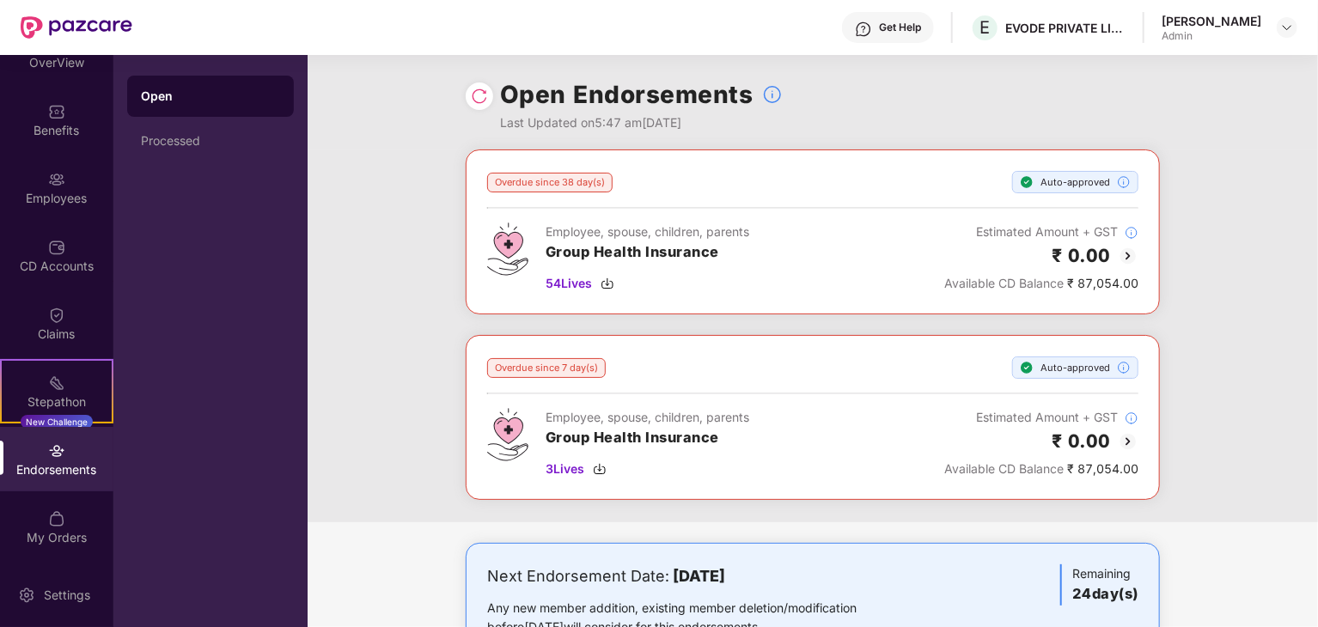
scroll to position [0, 0]
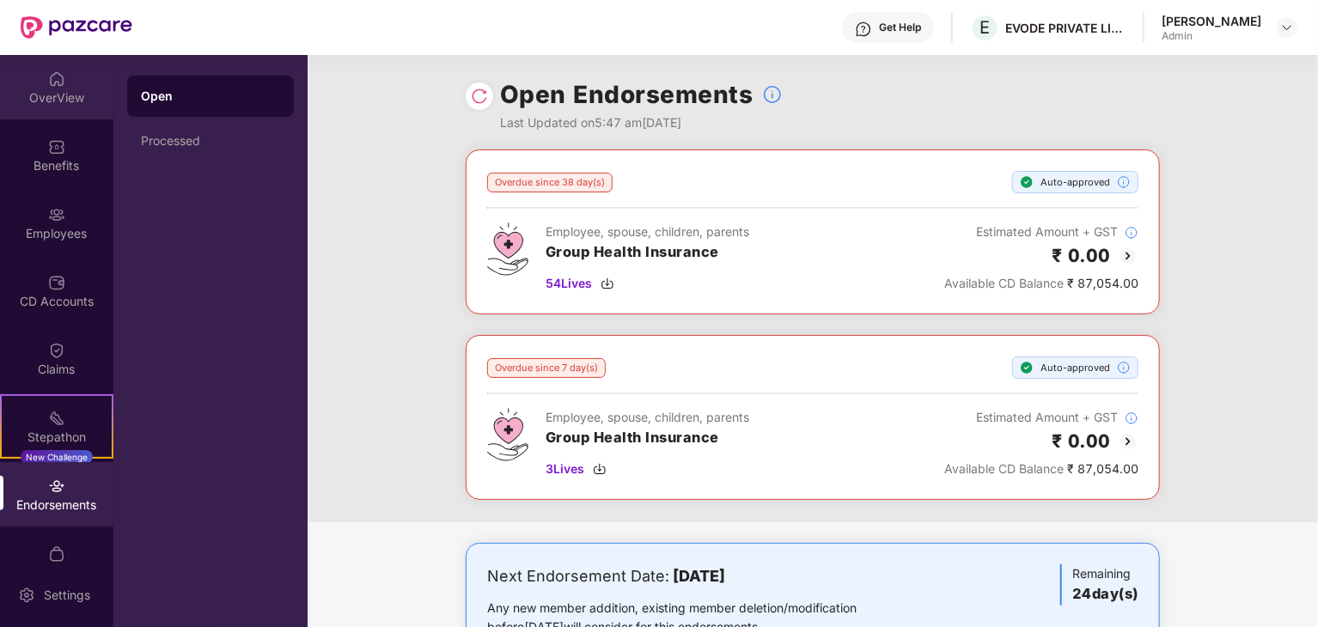
click at [63, 76] on div "OverView" at bounding box center [56, 87] width 113 height 64
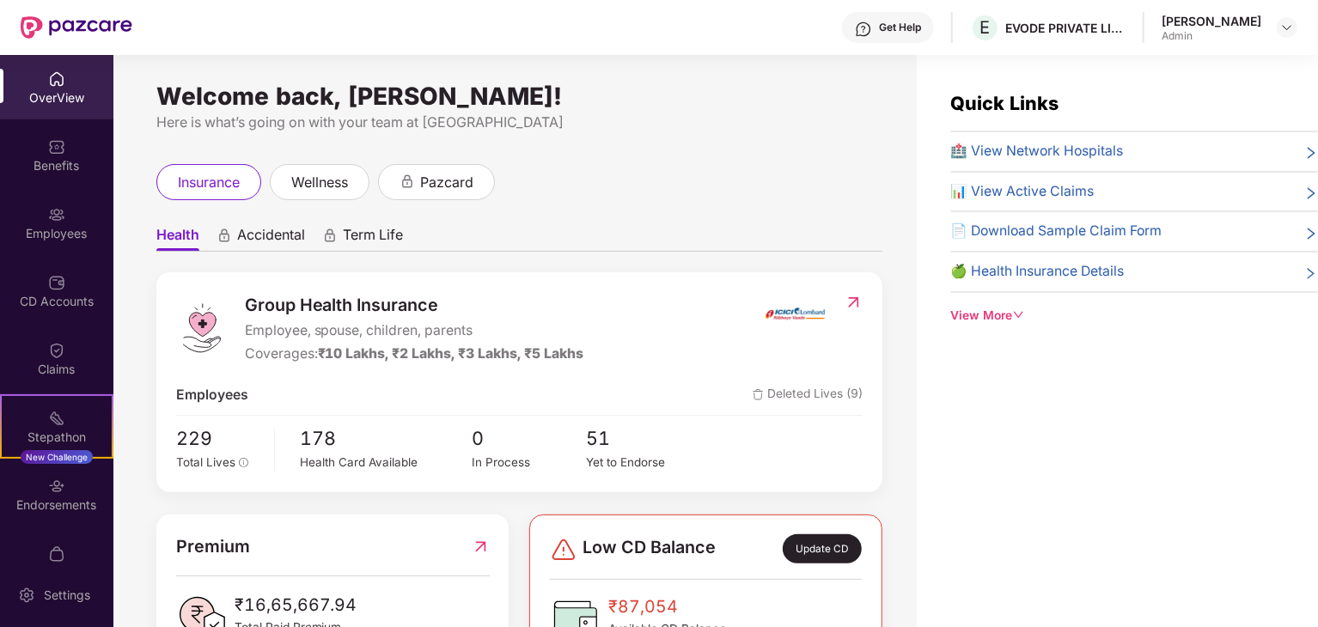
click at [539, 146] on div "Welcome back, [PERSON_NAME]! Here is what’s going on with your team at Pazcare …" at bounding box center [514, 351] width 803 height 593
click at [332, 184] on span "wellness" at bounding box center [319, 182] width 57 height 21
